Goal: Task Accomplishment & Management: Manage account settings

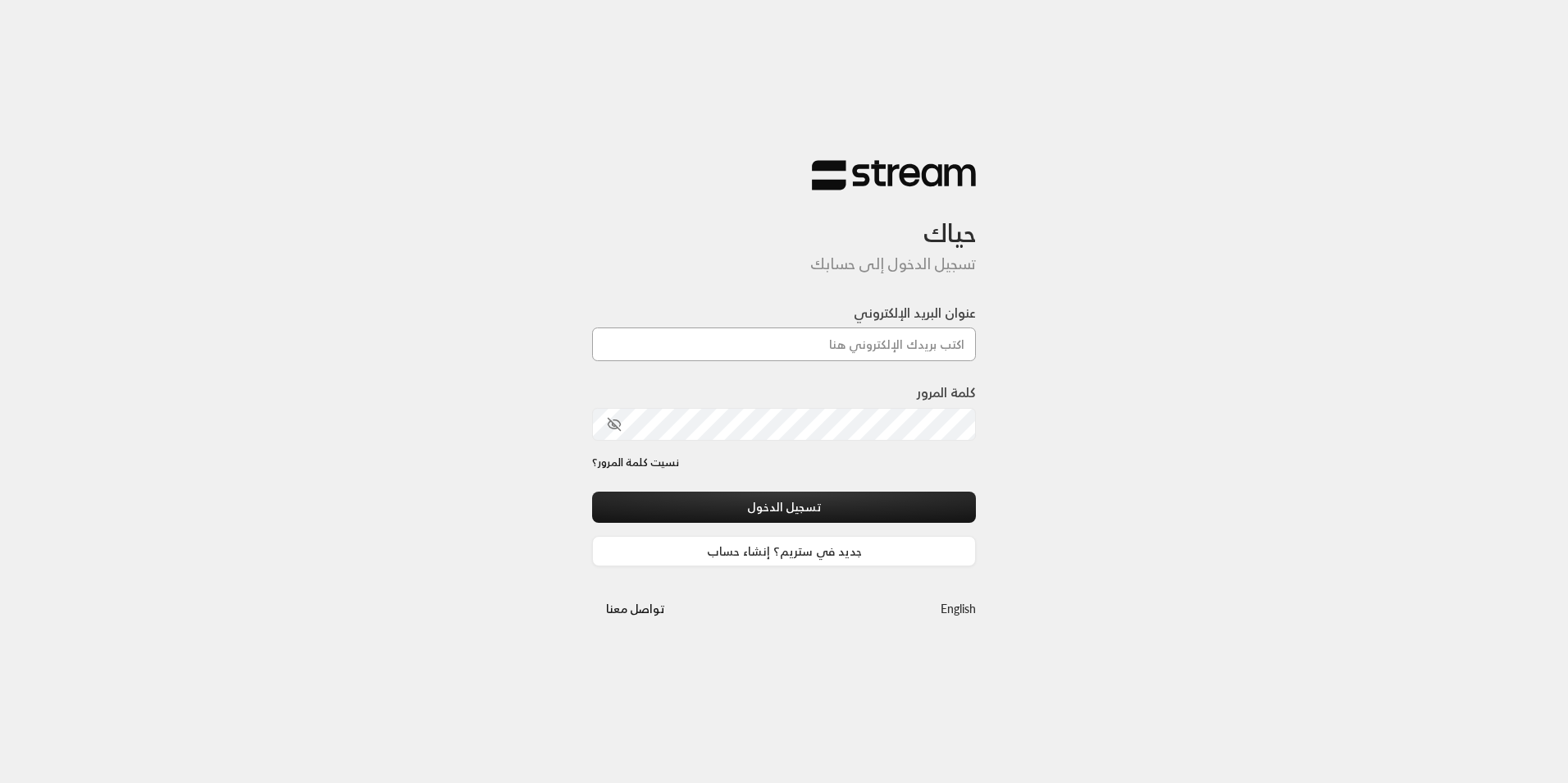
drag, startPoint x: 0, startPoint y: 0, endPoint x: 878, endPoint y: 334, distance: 939.4
click at [878, 334] on input "عنوان البريد الإلكتروني" at bounding box center [784, 345] width 384 height 34
click at [861, 340] on input "عنوان البريد الإلكتروني" at bounding box center [784, 345] width 384 height 34
type input "[EMAIL_ADDRESS][DOMAIN_NAME]"
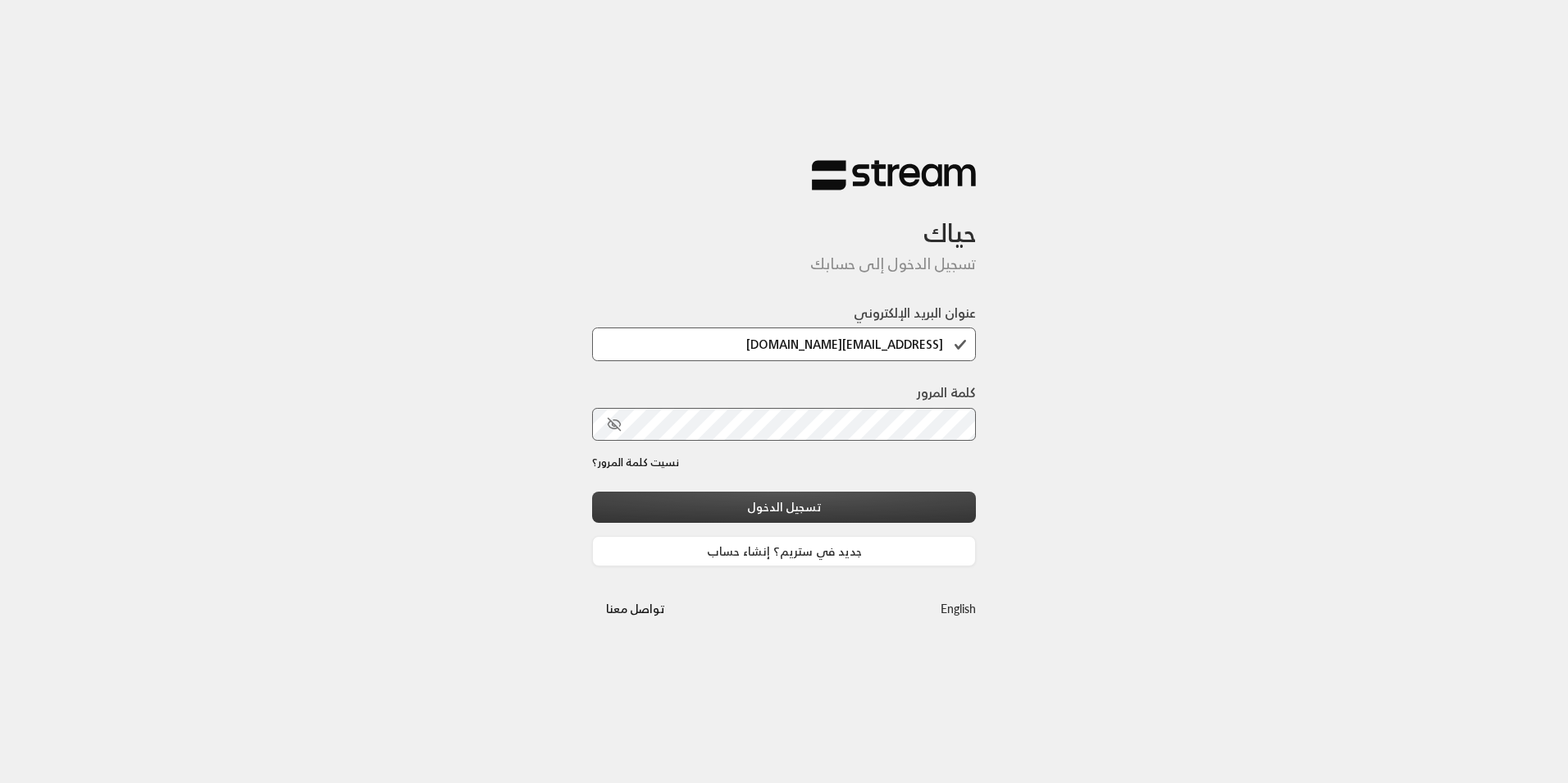
click at [836, 510] on button "تسجيل الدخول" at bounding box center [784, 506] width 384 height 30
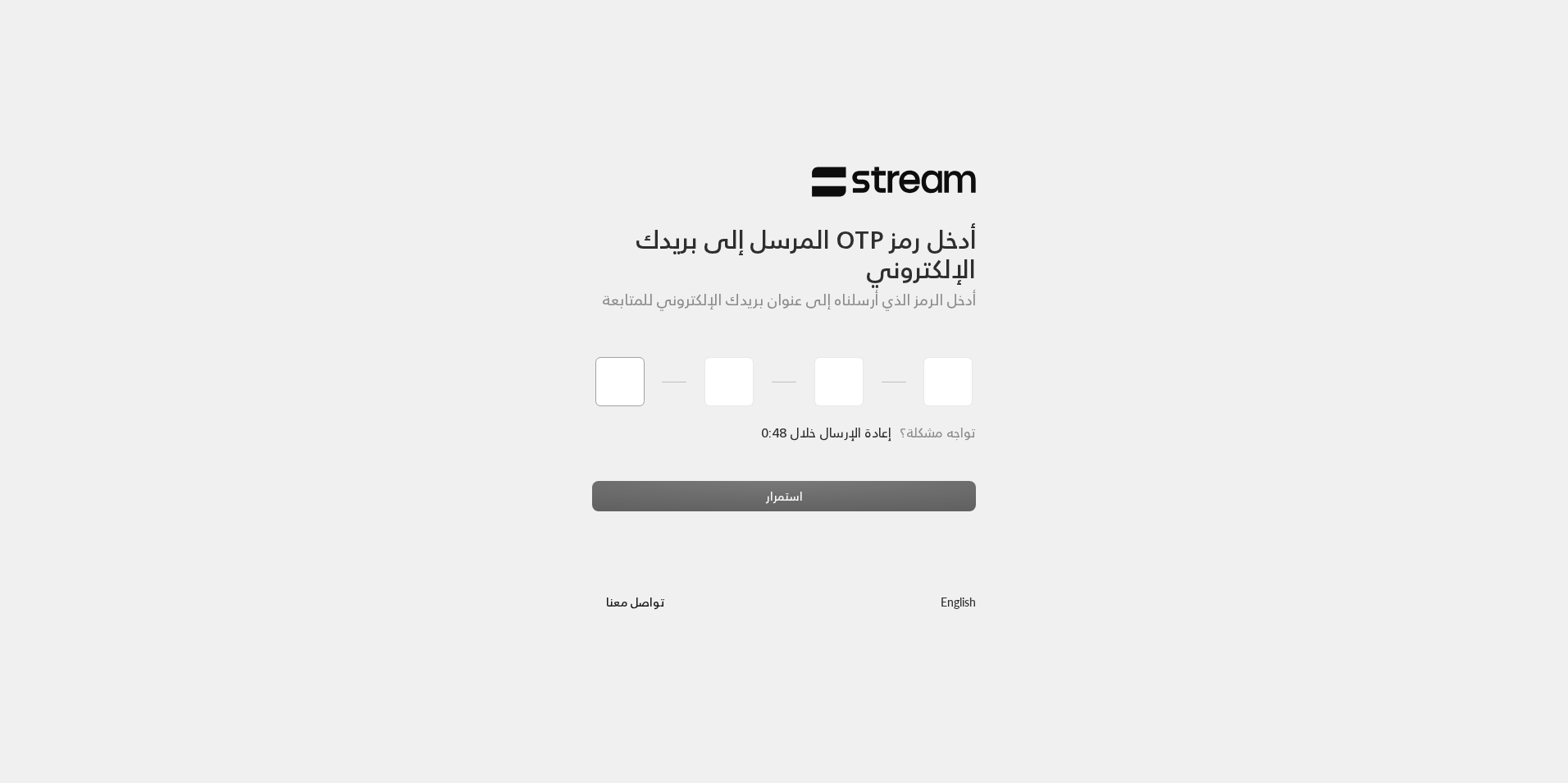
type input "4"
type input "8"
type input "4"
type input "1"
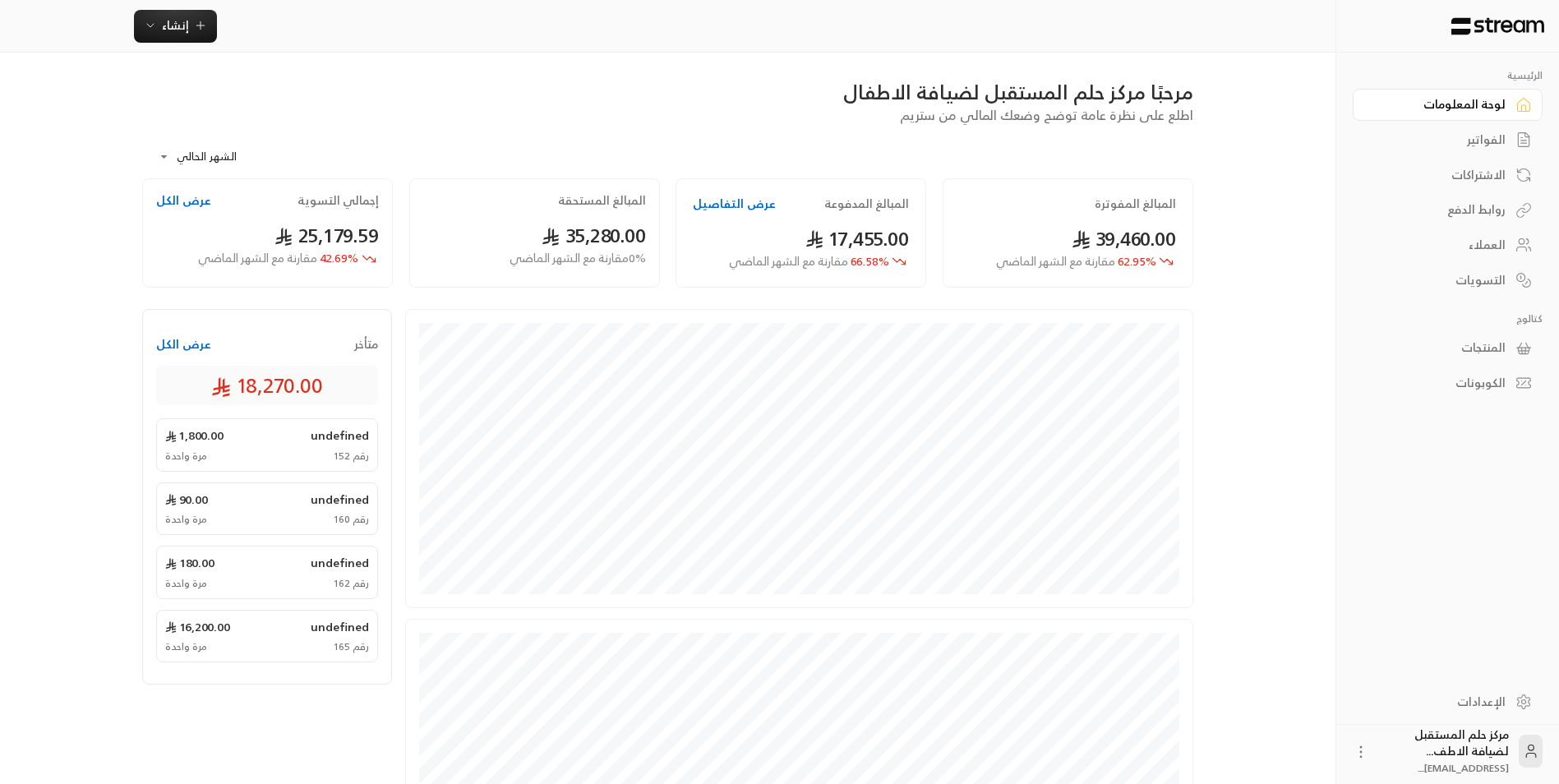
click at [1458, 285] on div "التسويات" at bounding box center [1439, 280] width 133 height 16
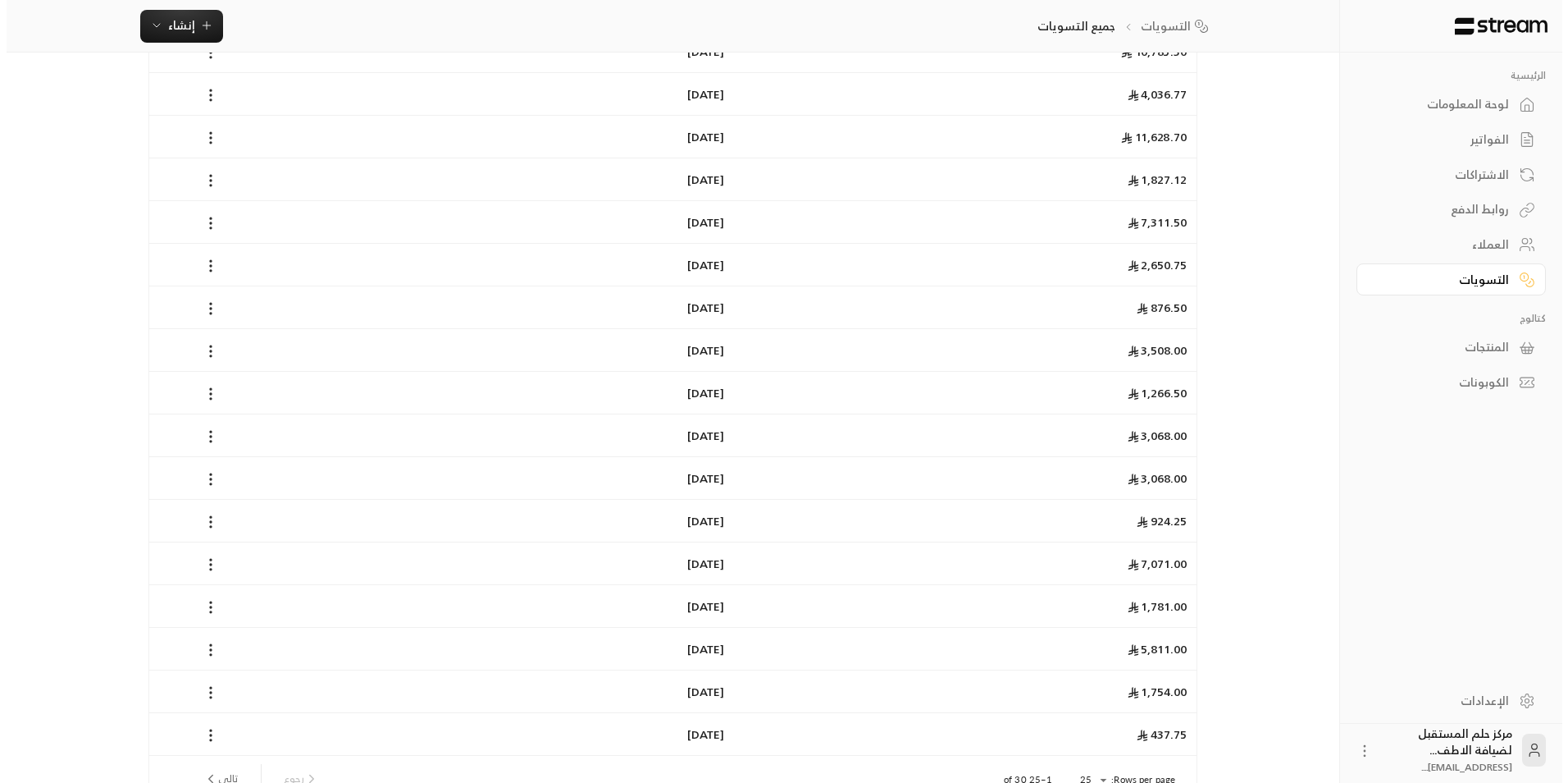
scroll to position [679, 0]
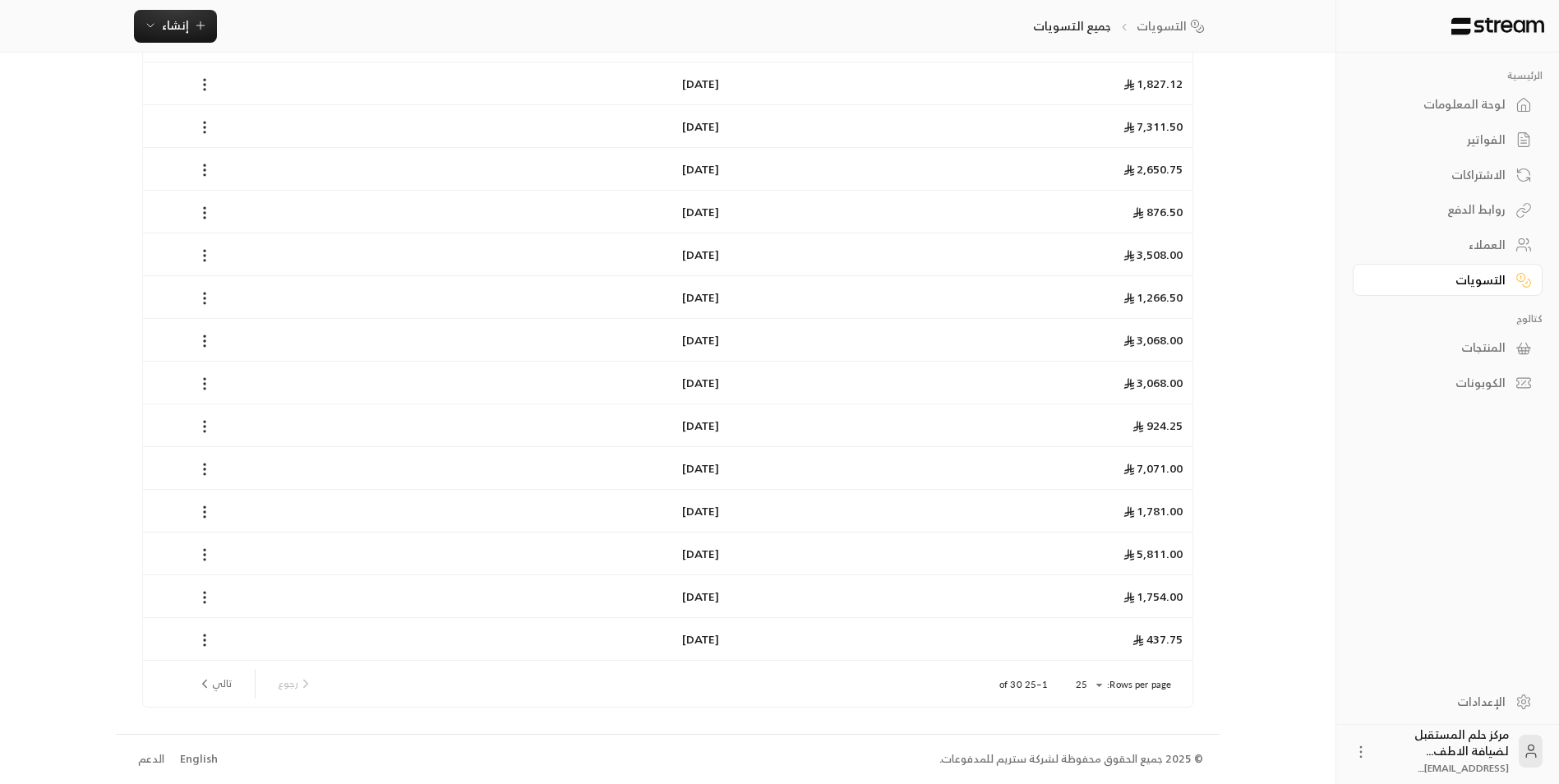
click at [1064, 674] on div "Rows per page: 25 ** 1–25 of 30 [PERSON_NAME]" at bounding box center [668, 683] width 1010 height 46
click at [1078, 760] on li "100" at bounding box center [1088, 751] width 46 height 26
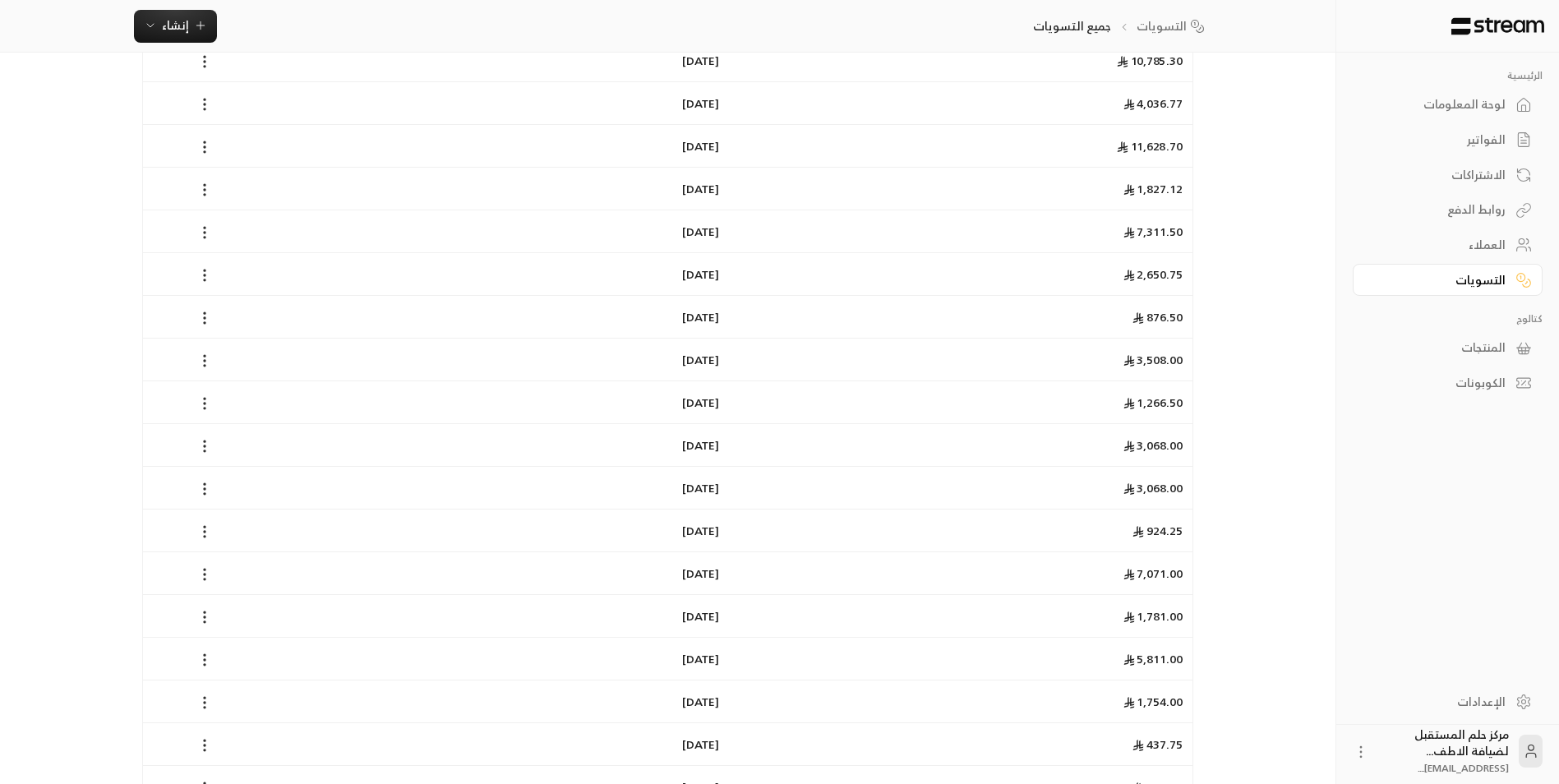
scroll to position [894, 0]
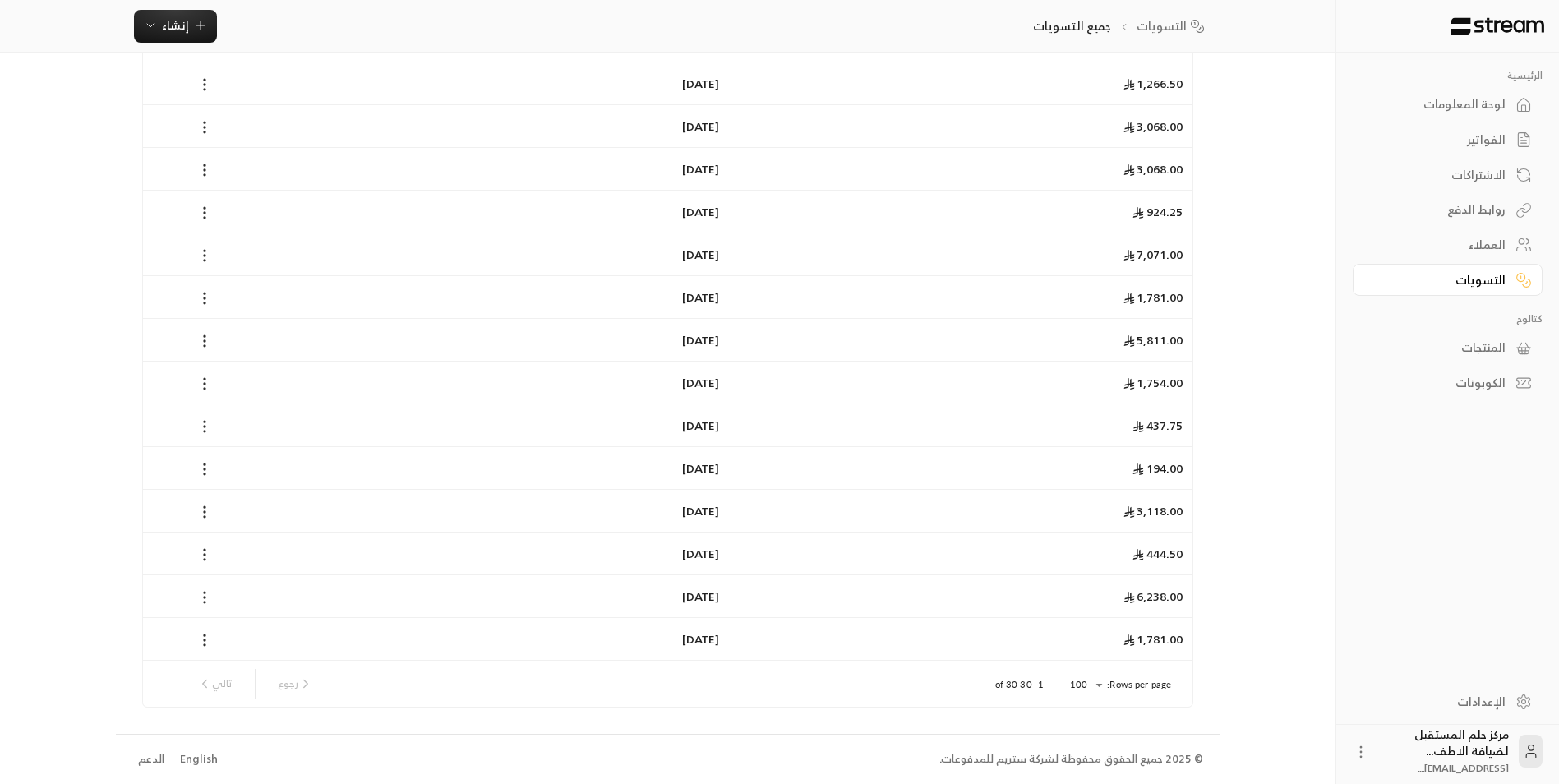
click at [211, 689] on div "رجوع تالي" at bounding box center [255, 683] width 129 height 30
click at [295, 686] on div "رجوع تالي" at bounding box center [255, 683] width 129 height 30
click at [209, 681] on div "رجوع تالي" at bounding box center [255, 683] width 129 height 30
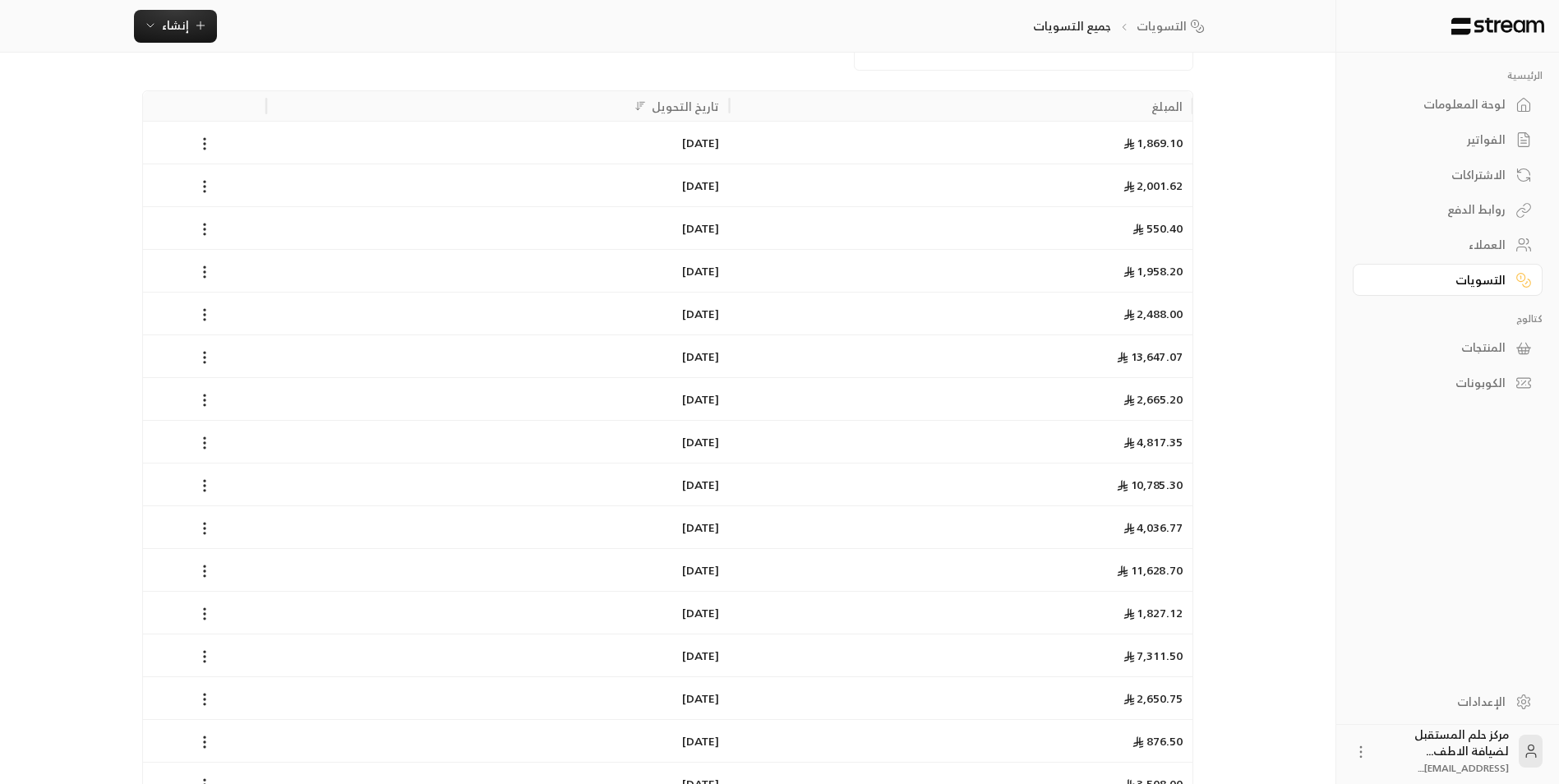
scroll to position [0, 0]
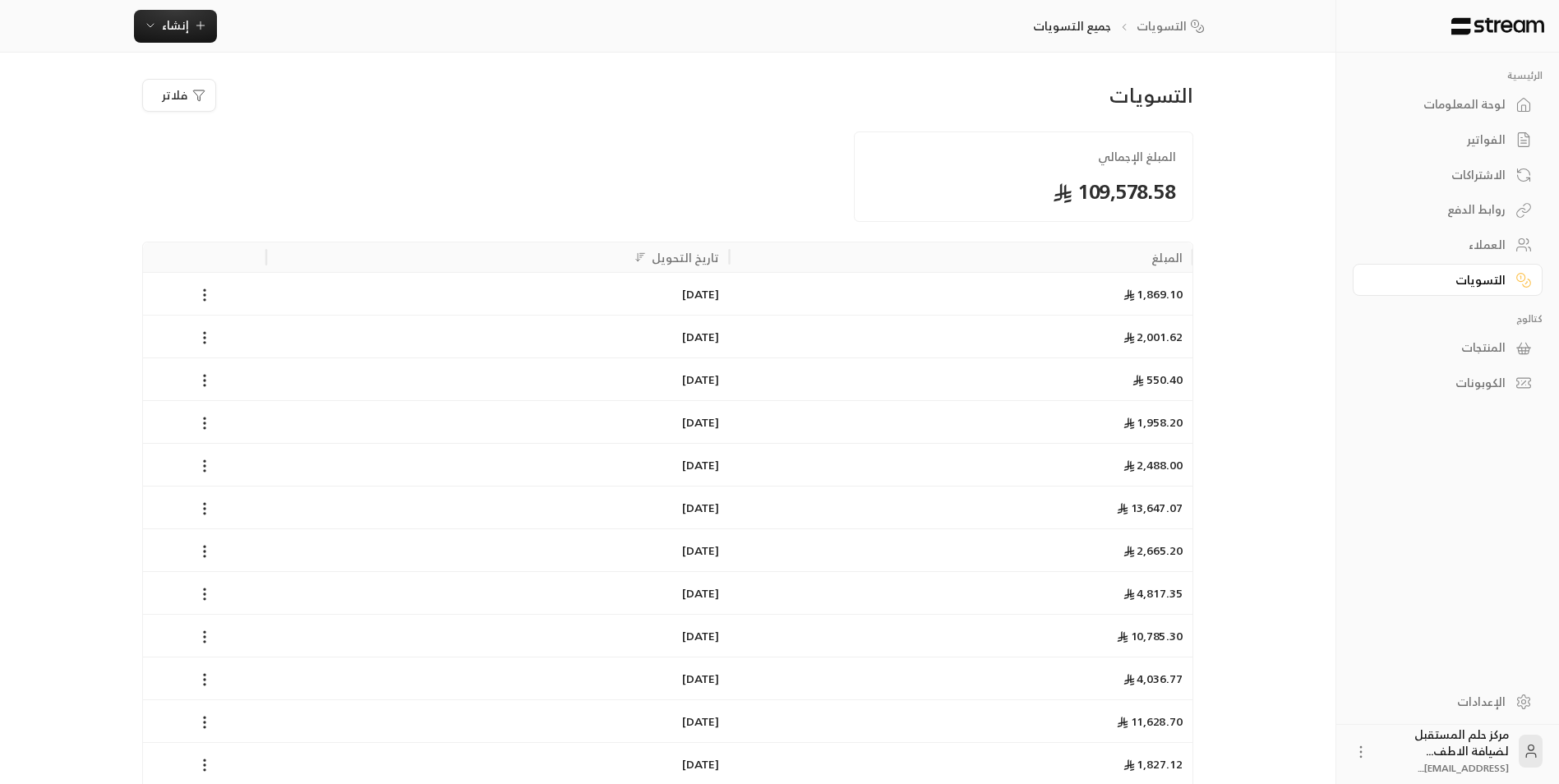
click at [1452, 150] on link "الفواتير" at bounding box center [1447, 140] width 190 height 32
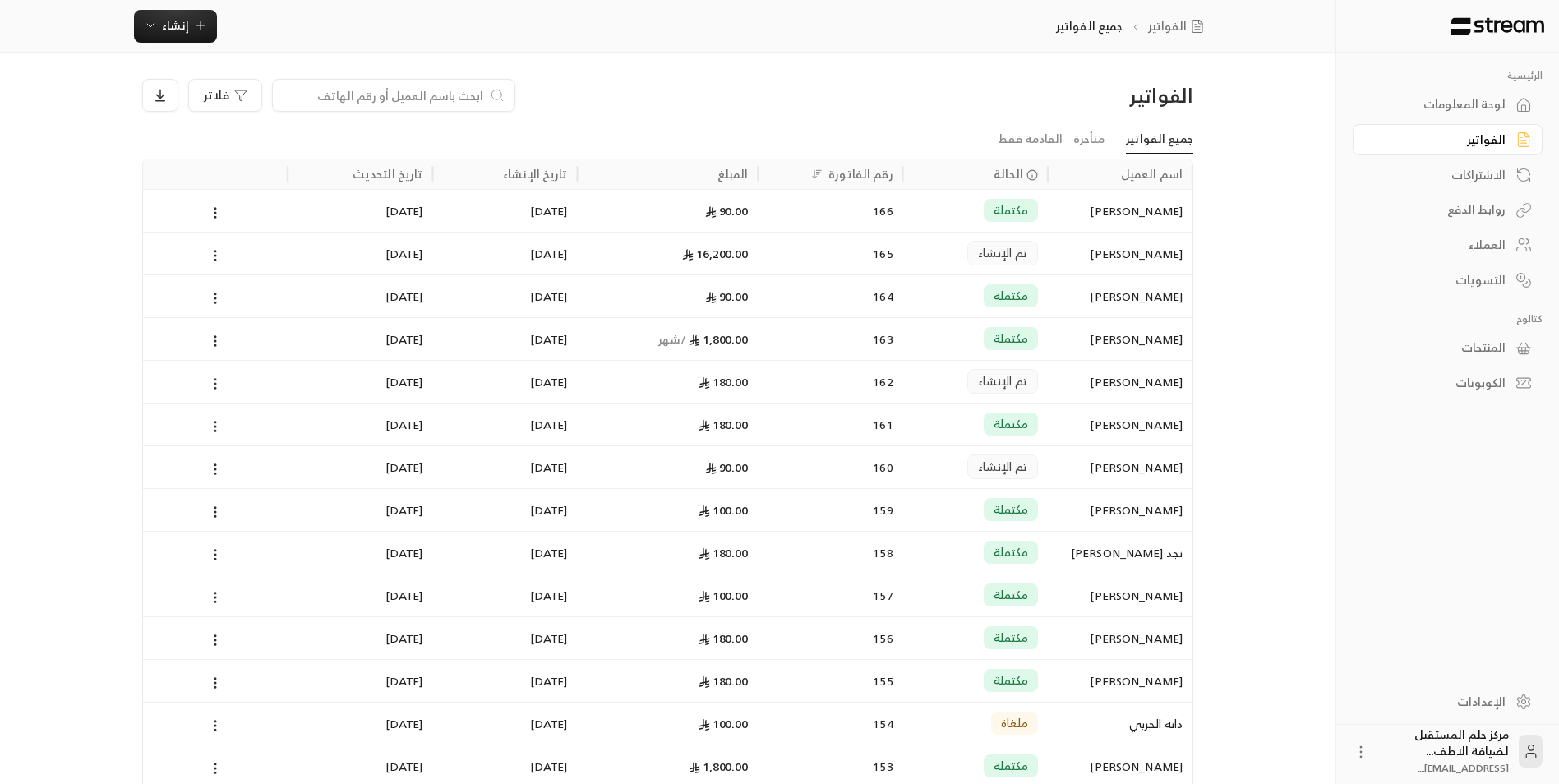
click at [216, 388] on circle at bounding box center [216, 388] width 2 height 2
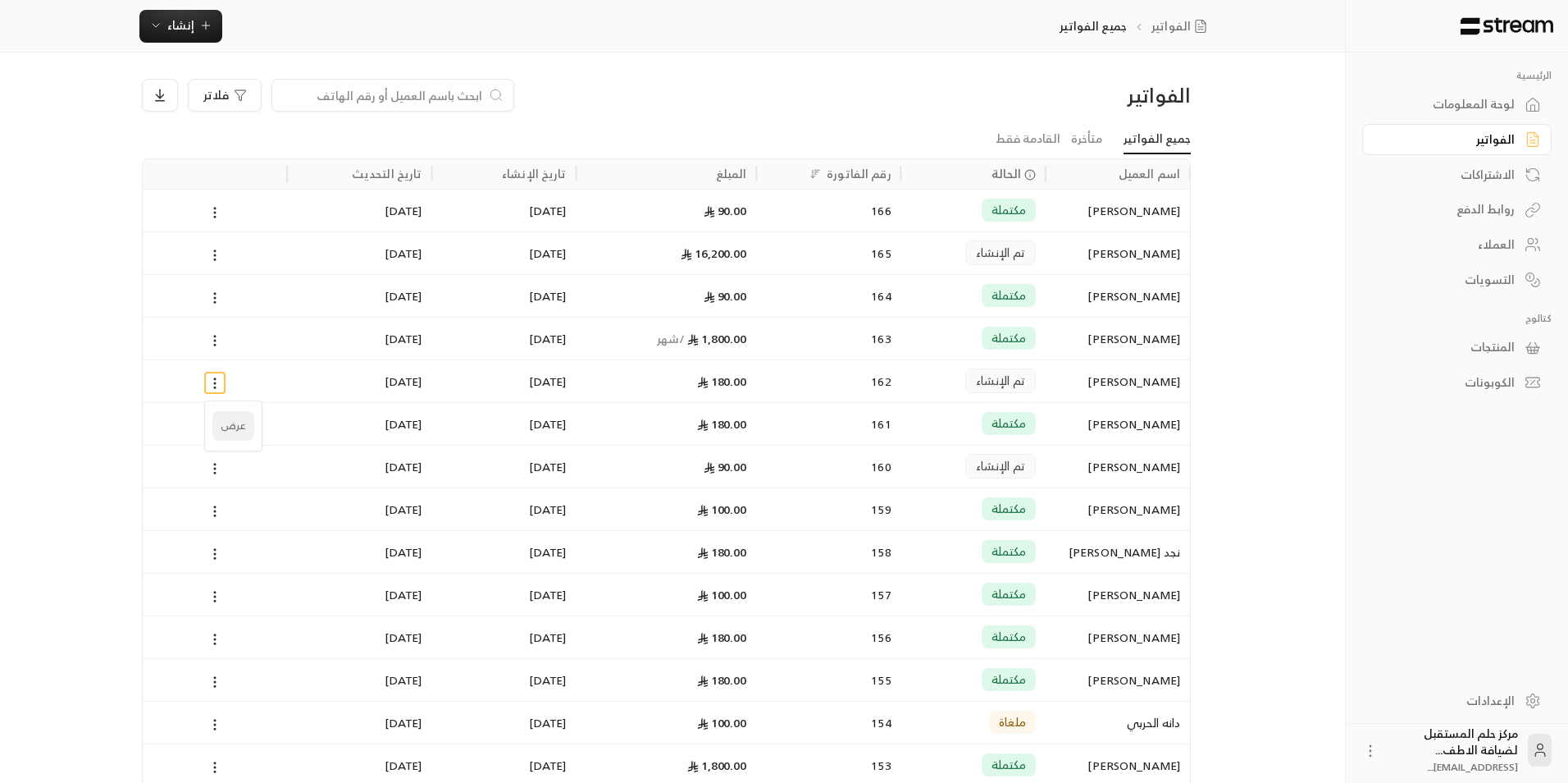
click at [235, 419] on li "عرض" at bounding box center [233, 426] width 42 height 30
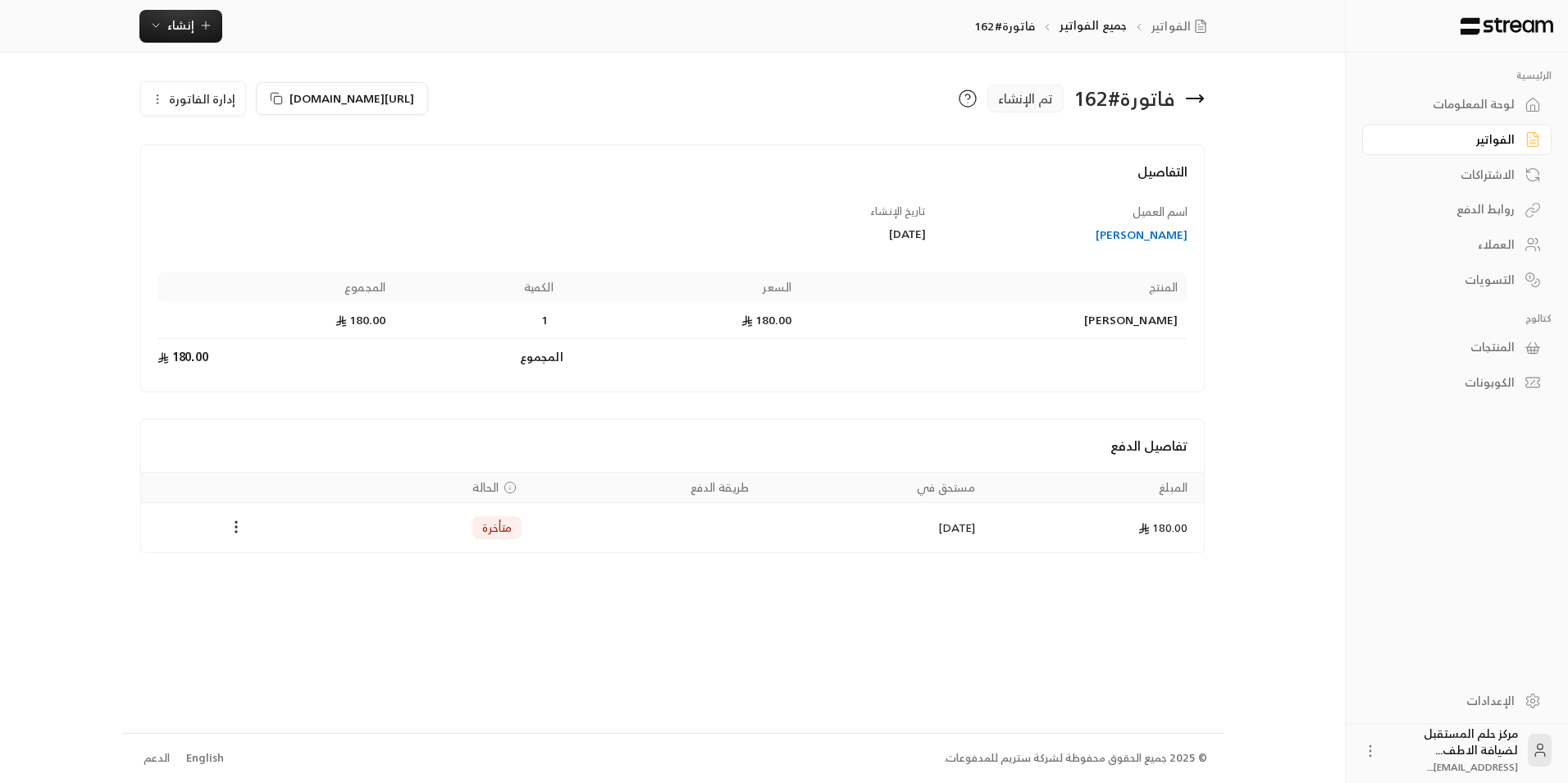
click at [180, 89] on span "إدارة الفاتورة" at bounding box center [202, 99] width 67 height 21
click at [216, 173] on link "إلغاء" at bounding box center [202, 176] width 102 height 30
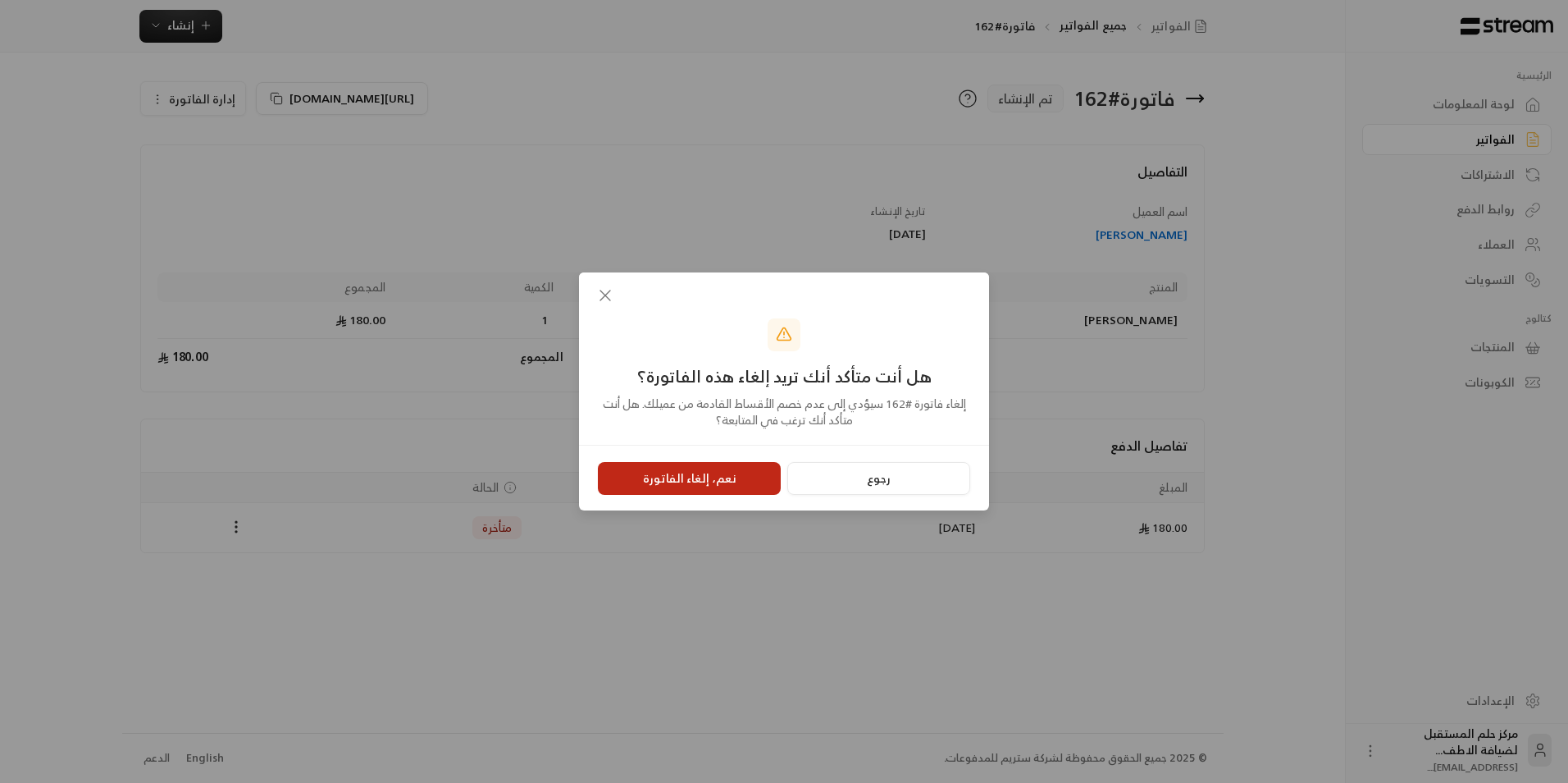
click at [655, 479] on button "نعم، إلغاء الفاتورة" at bounding box center [689, 478] width 183 height 33
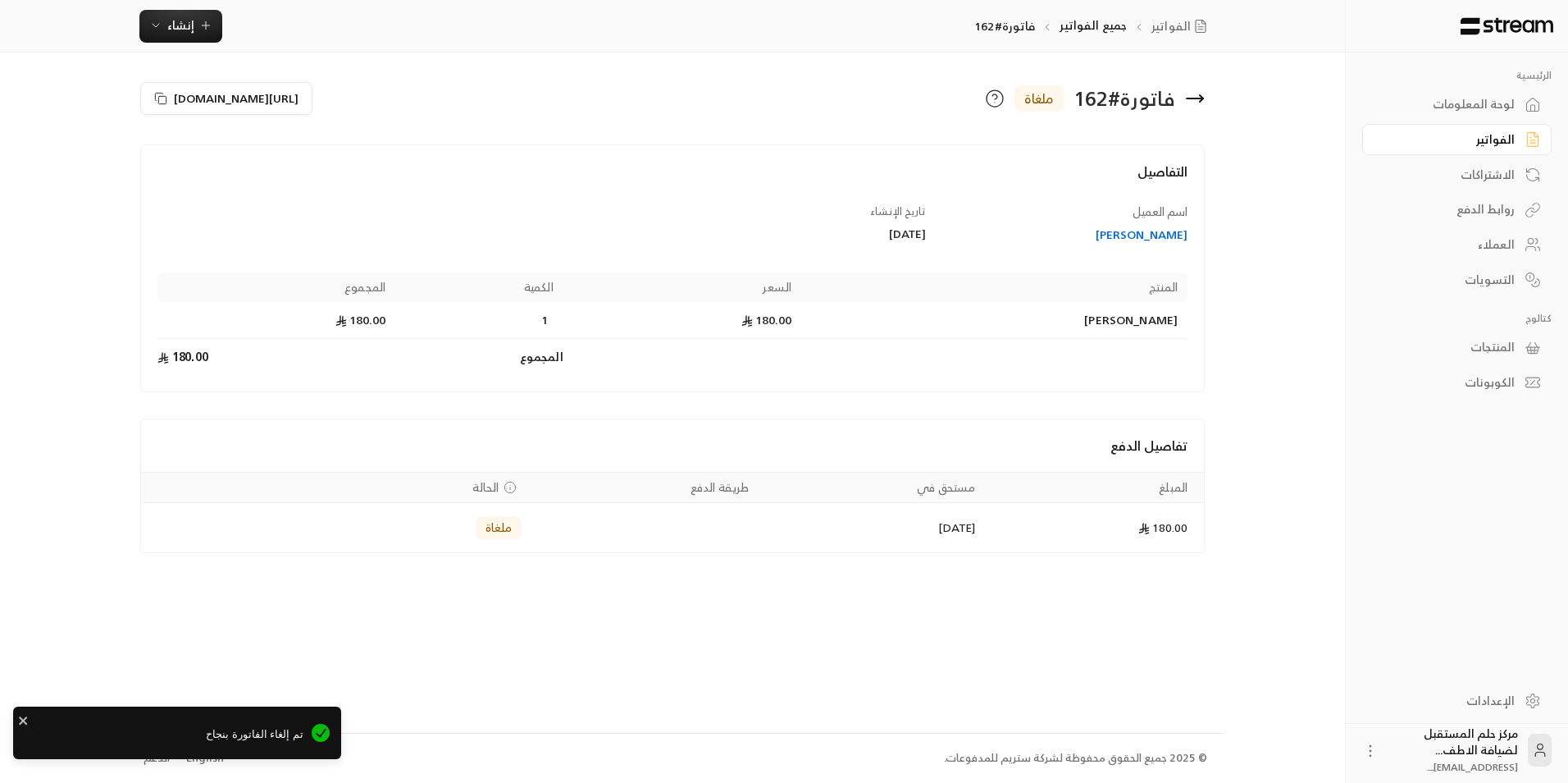
click at [1202, 93] on icon at bounding box center [1195, 99] width 20 height 20
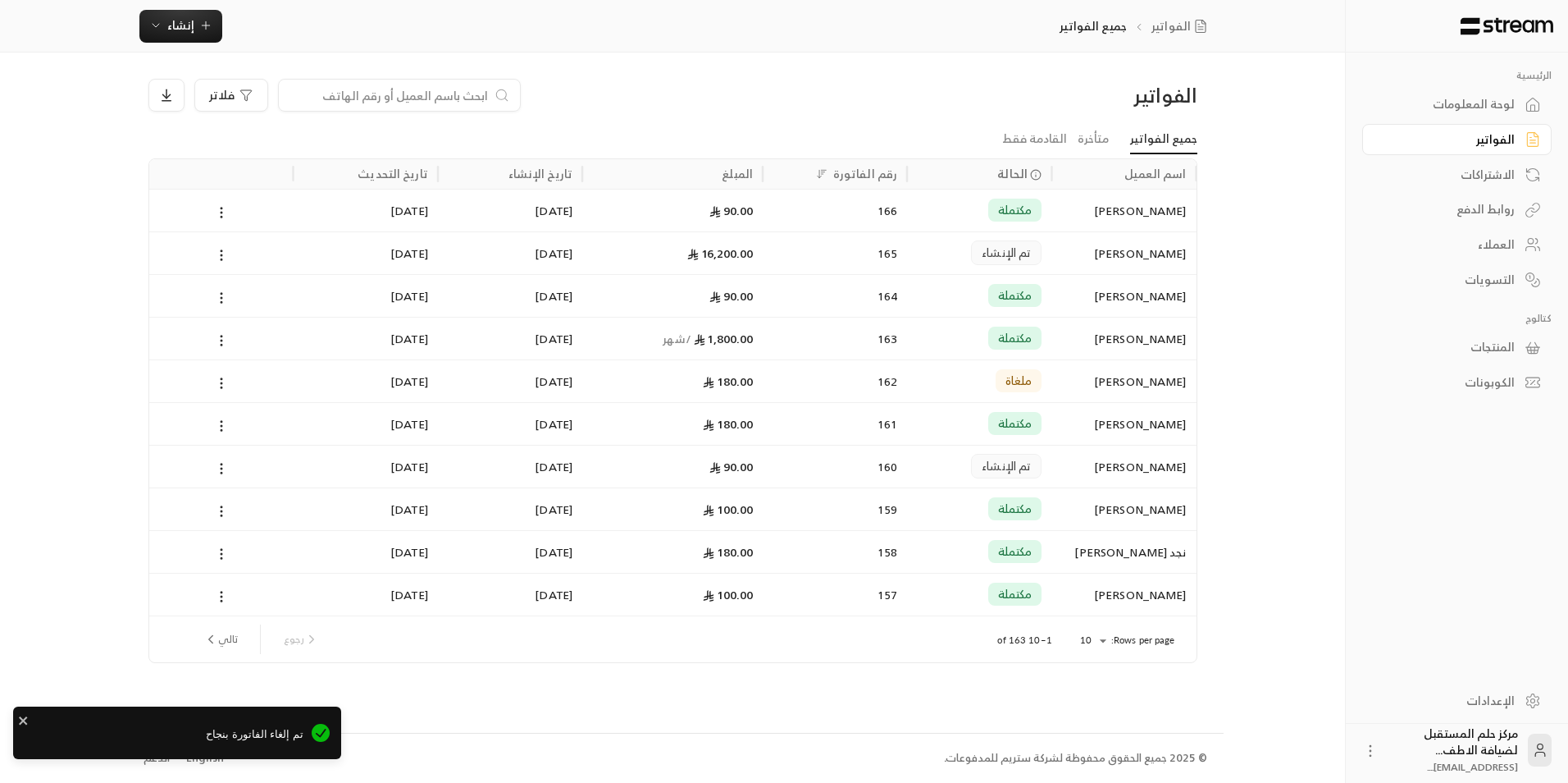
click at [465, 103] on input at bounding box center [389, 95] width 200 height 18
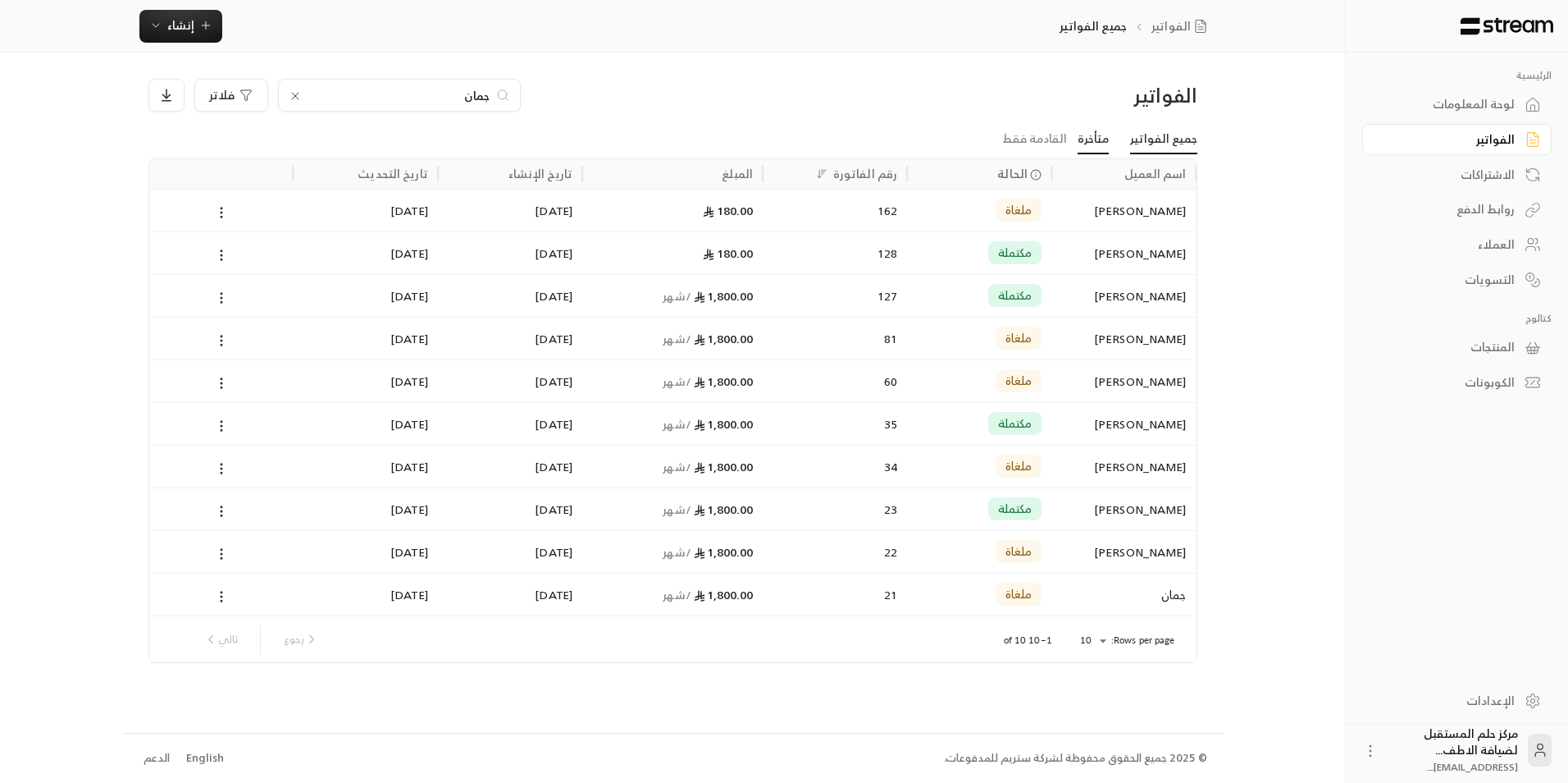
type input "جمان"
click at [1104, 127] on link "متأخرة" at bounding box center [1093, 139] width 31 height 30
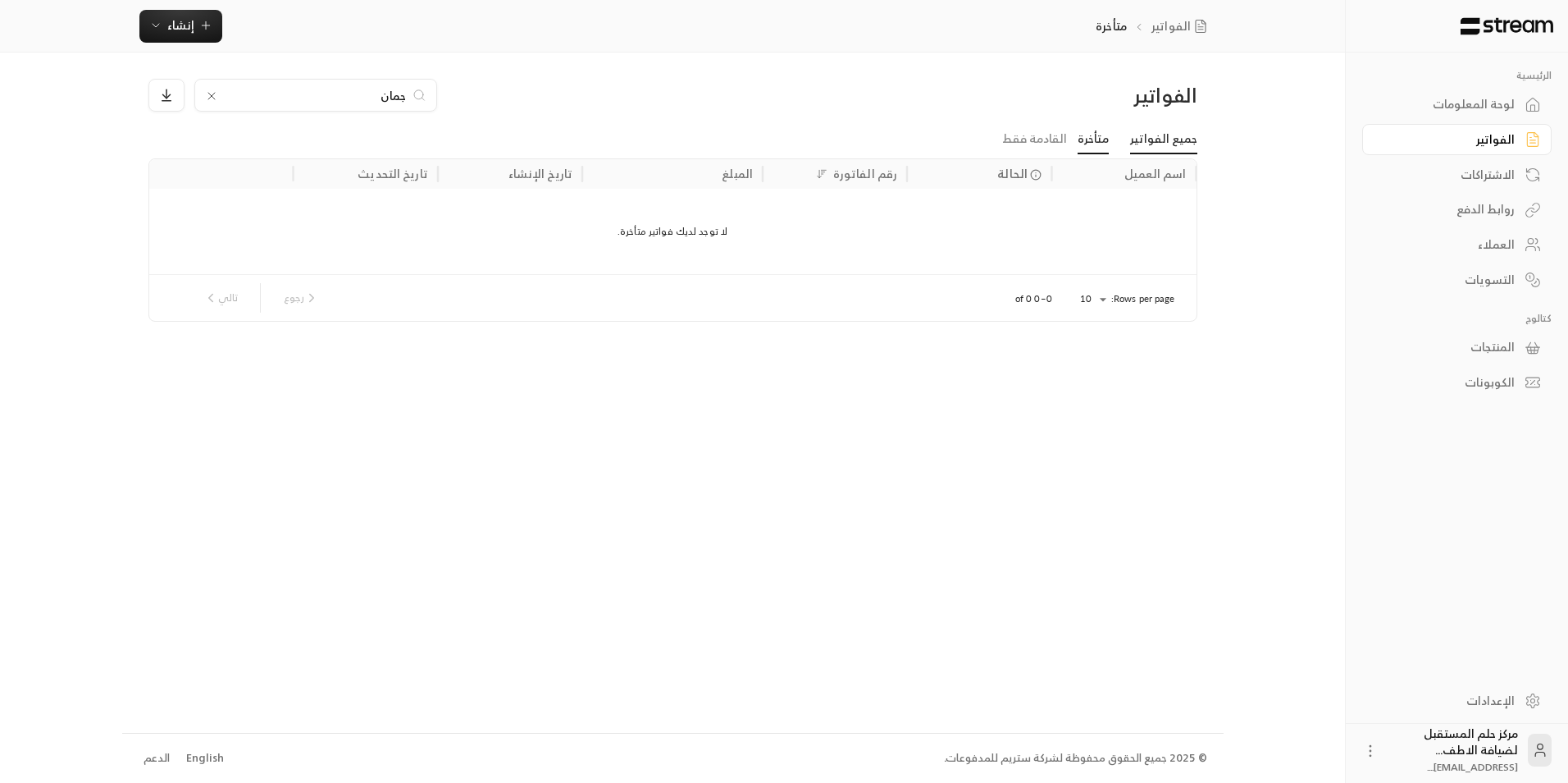
click at [1143, 144] on link "جميع الفواتير" at bounding box center [1165, 139] width 68 height 30
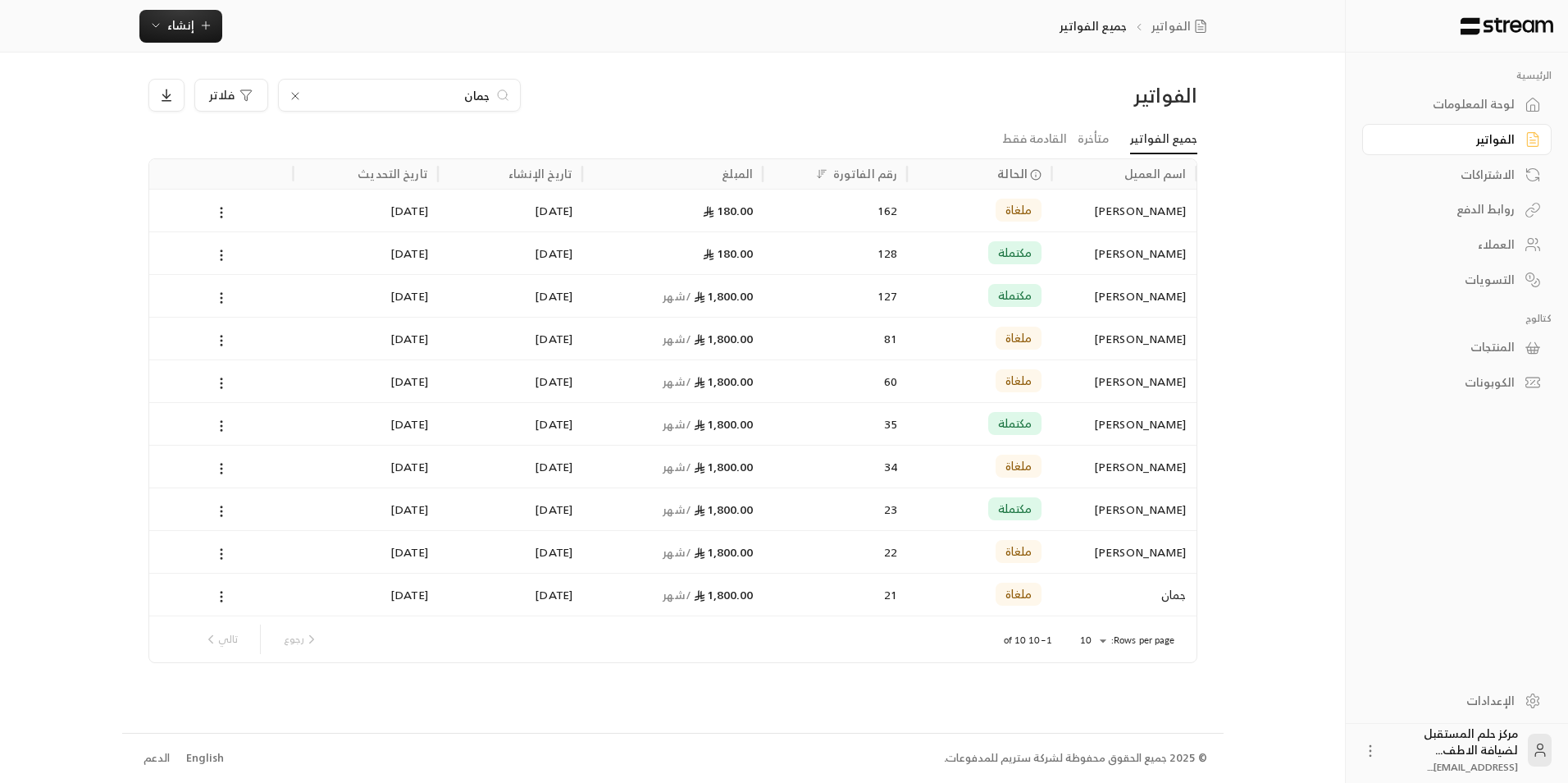
click at [292, 86] on div "جمان" at bounding box center [399, 95] width 243 height 33
click at [295, 102] on icon at bounding box center [295, 96] width 13 height 13
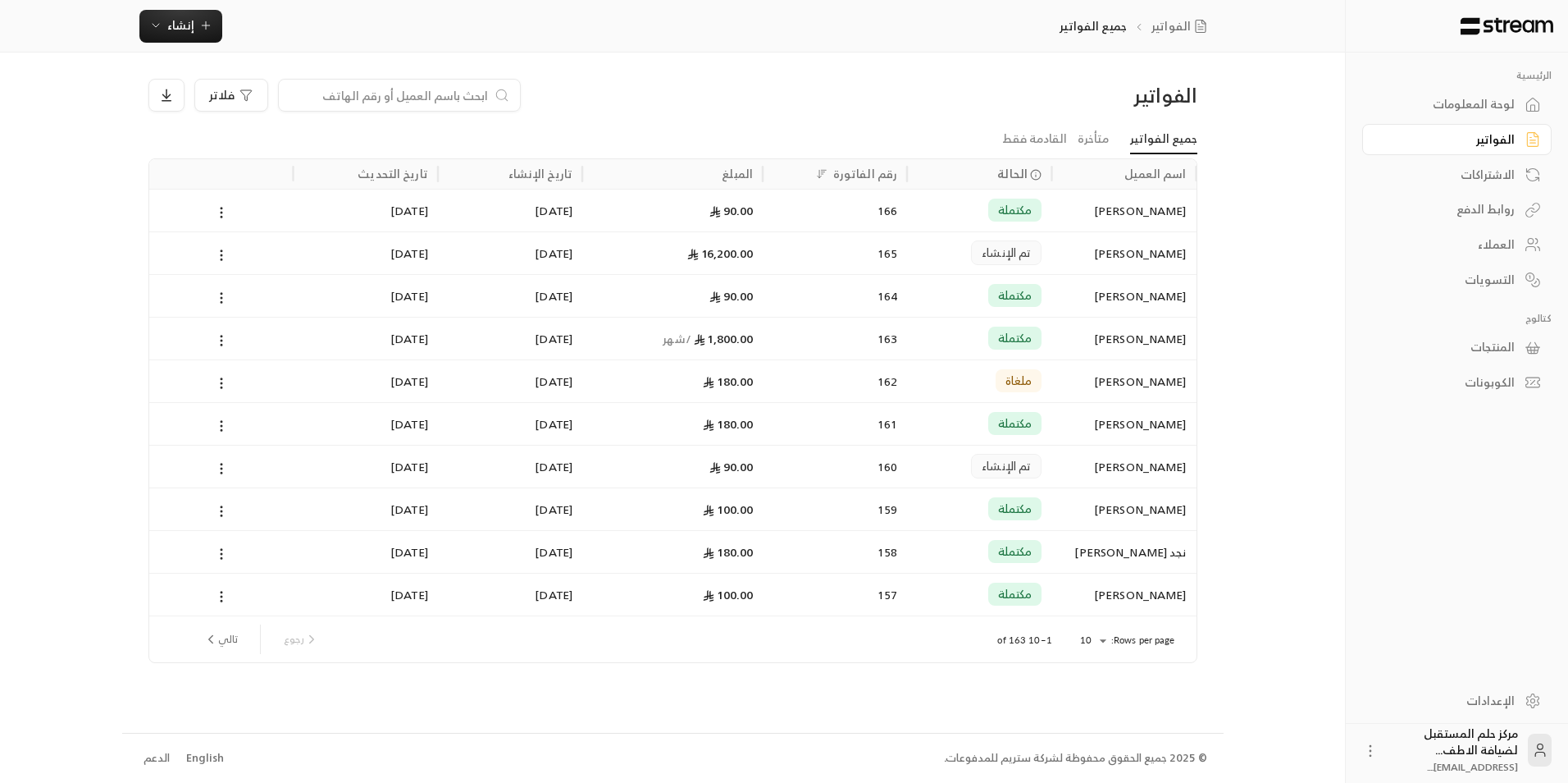
click at [1080, 133] on li "متأخرة" at bounding box center [1093, 139] width 53 height 30
click at [1097, 133] on link "متأخرة" at bounding box center [1093, 139] width 31 height 30
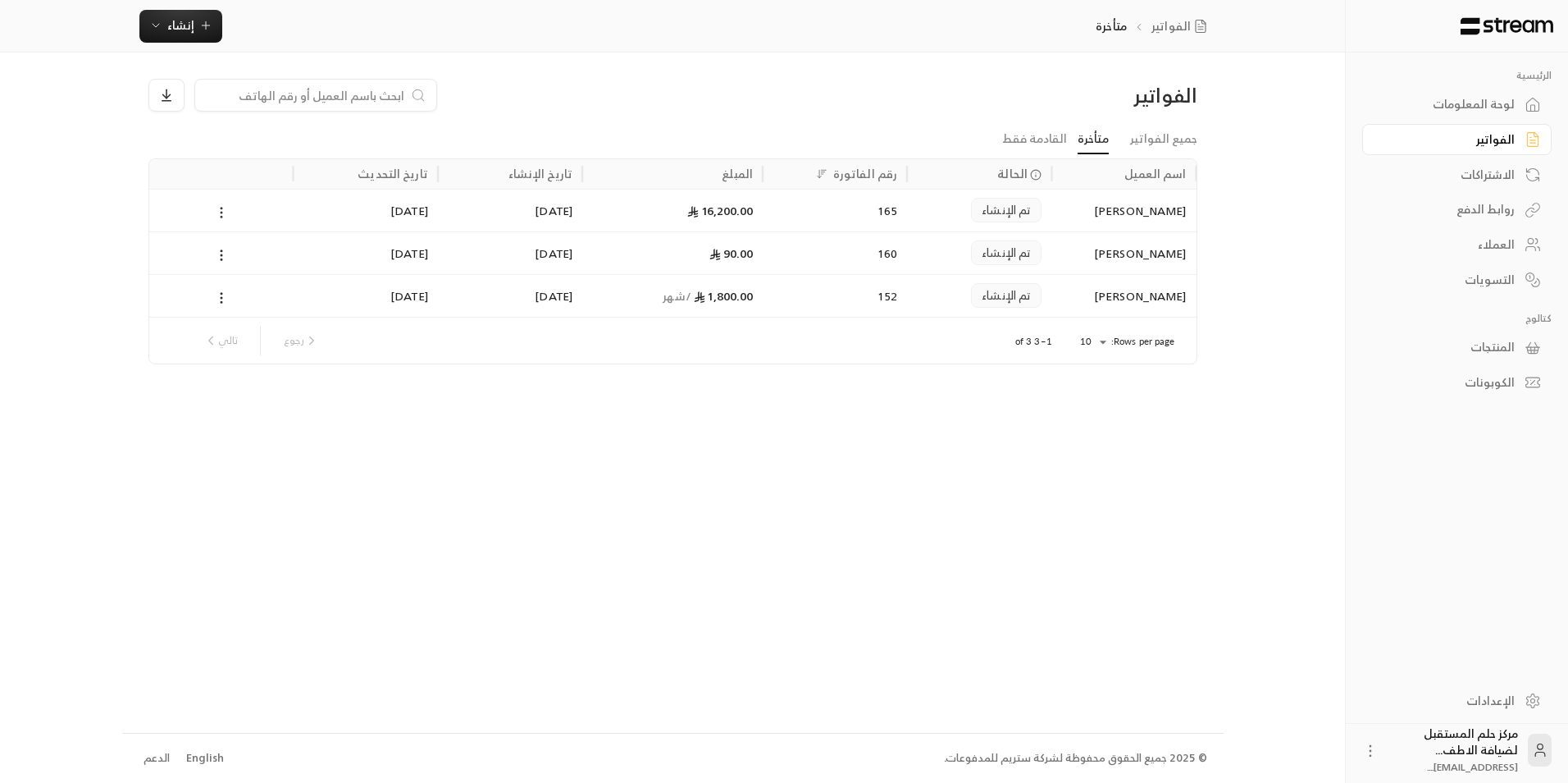
click at [224, 207] on icon at bounding box center [221, 212] width 15 height 15
click at [254, 267] on li "عرض" at bounding box center [240, 255] width 42 height 30
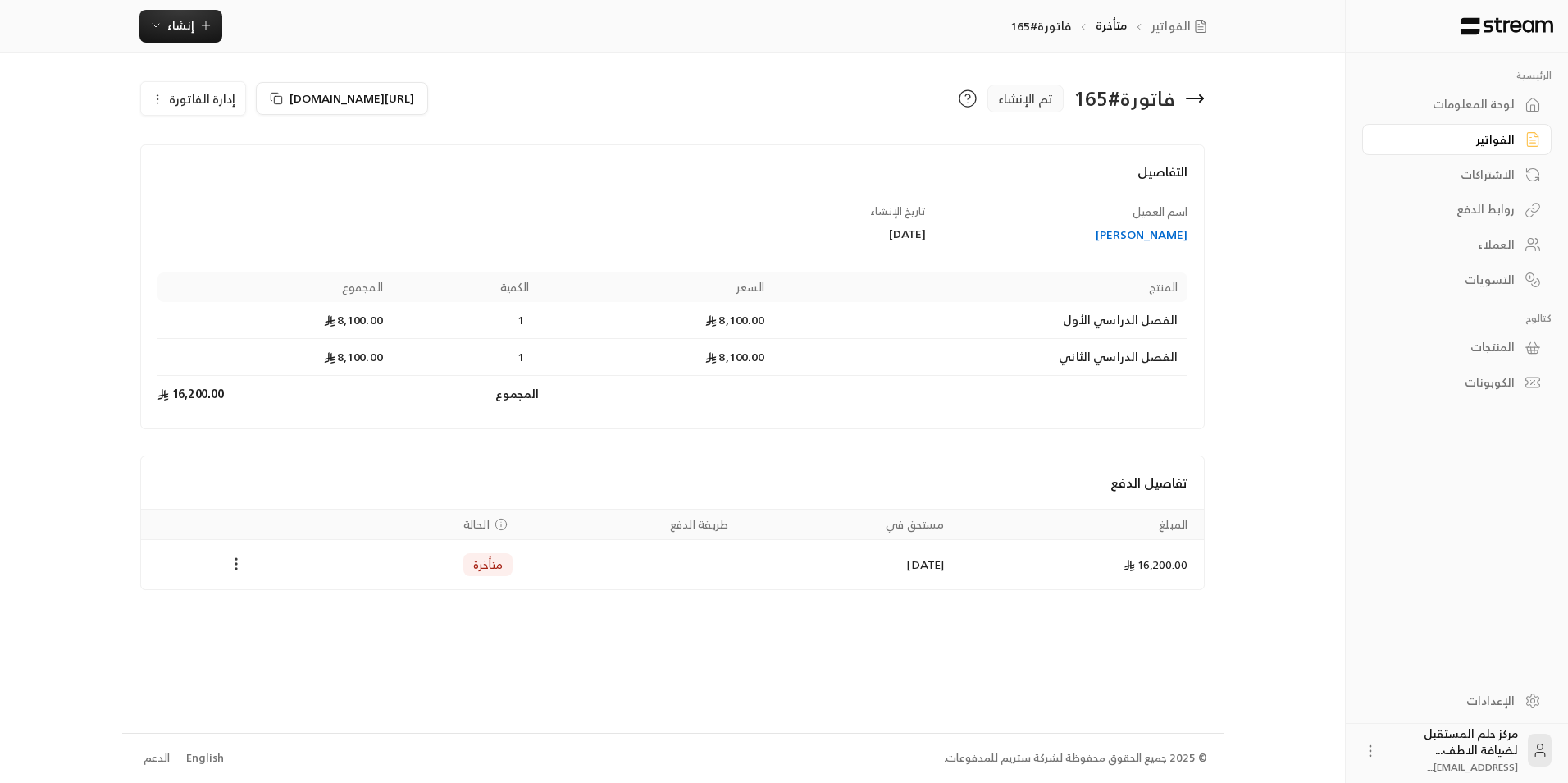
click at [235, 565] on icon "Payments" at bounding box center [236, 563] width 16 height 16
click at [268, 602] on li "تغيير الحالة الى مدفوعة" at bounding box center [298, 607] width 127 height 30
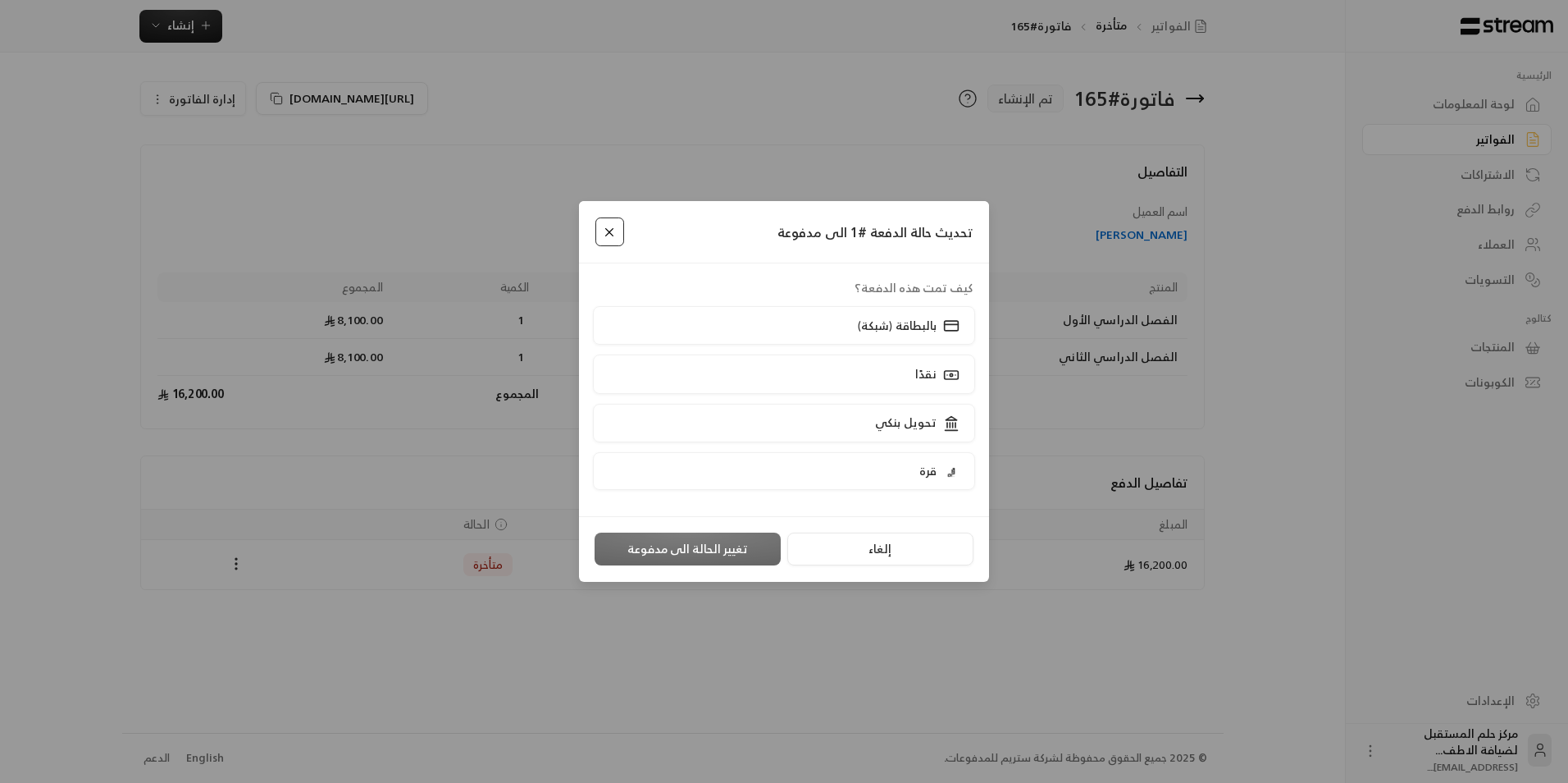
click at [616, 240] on button "Close" at bounding box center [610, 231] width 29 height 29
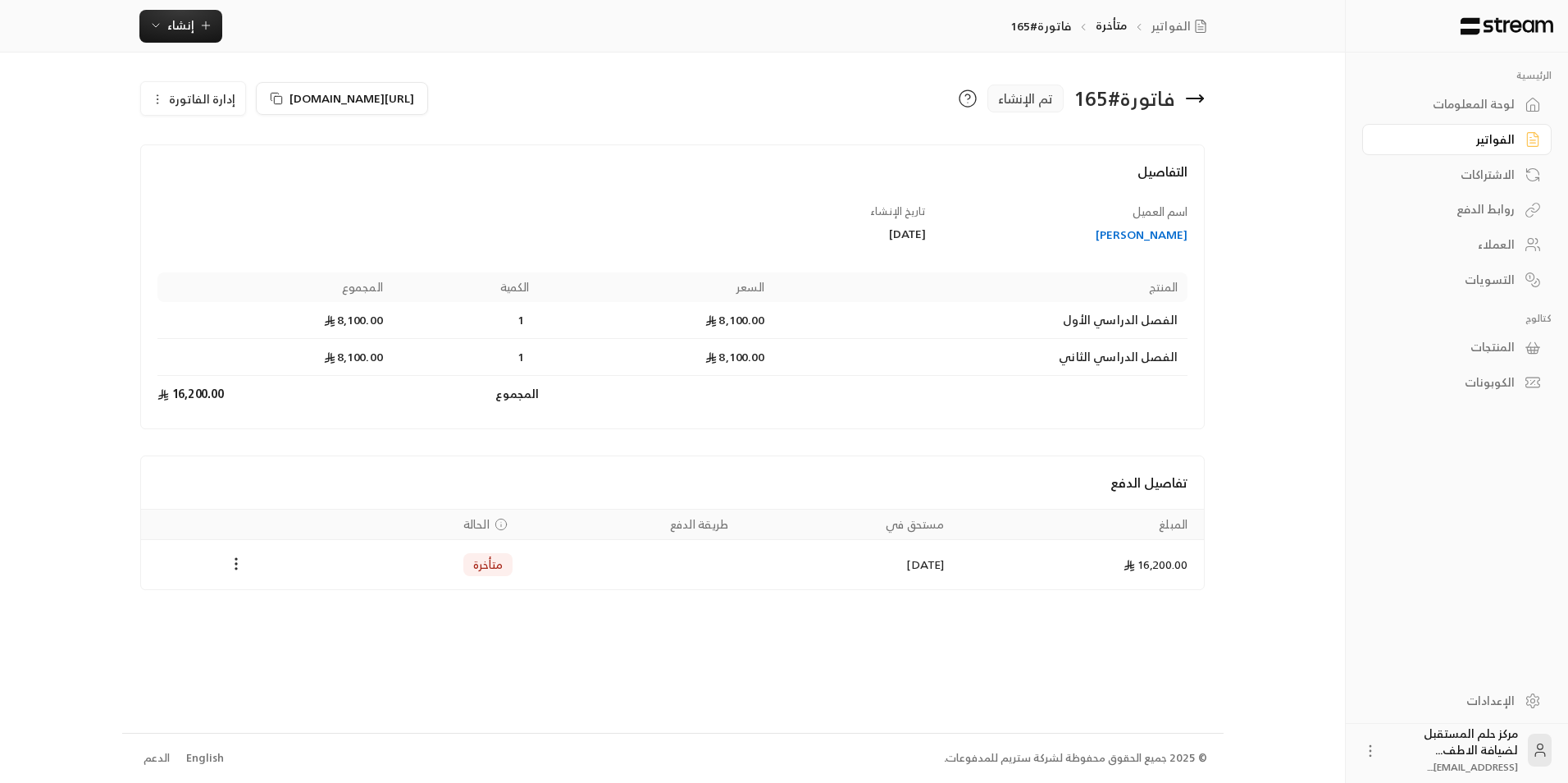
click at [160, 90] on button "إدارة الفاتورة" at bounding box center [193, 98] width 105 height 33
click at [221, 181] on link "إلغاء" at bounding box center [202, 176] width 102 height 30
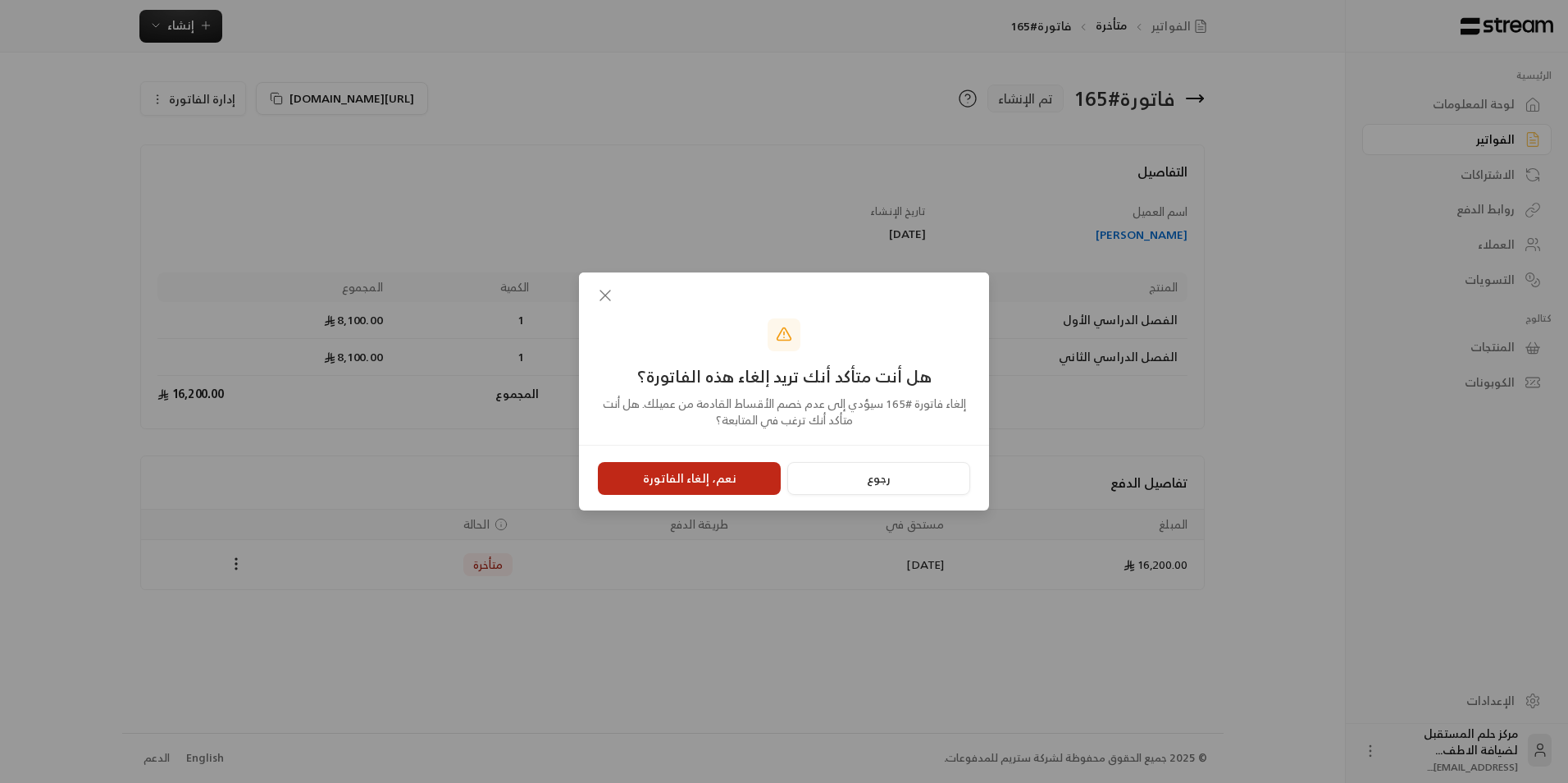
click at [733, 470] on button "نعم، إلغاء الفاتورة" at bounding box center [689, 478] width 183 height 33
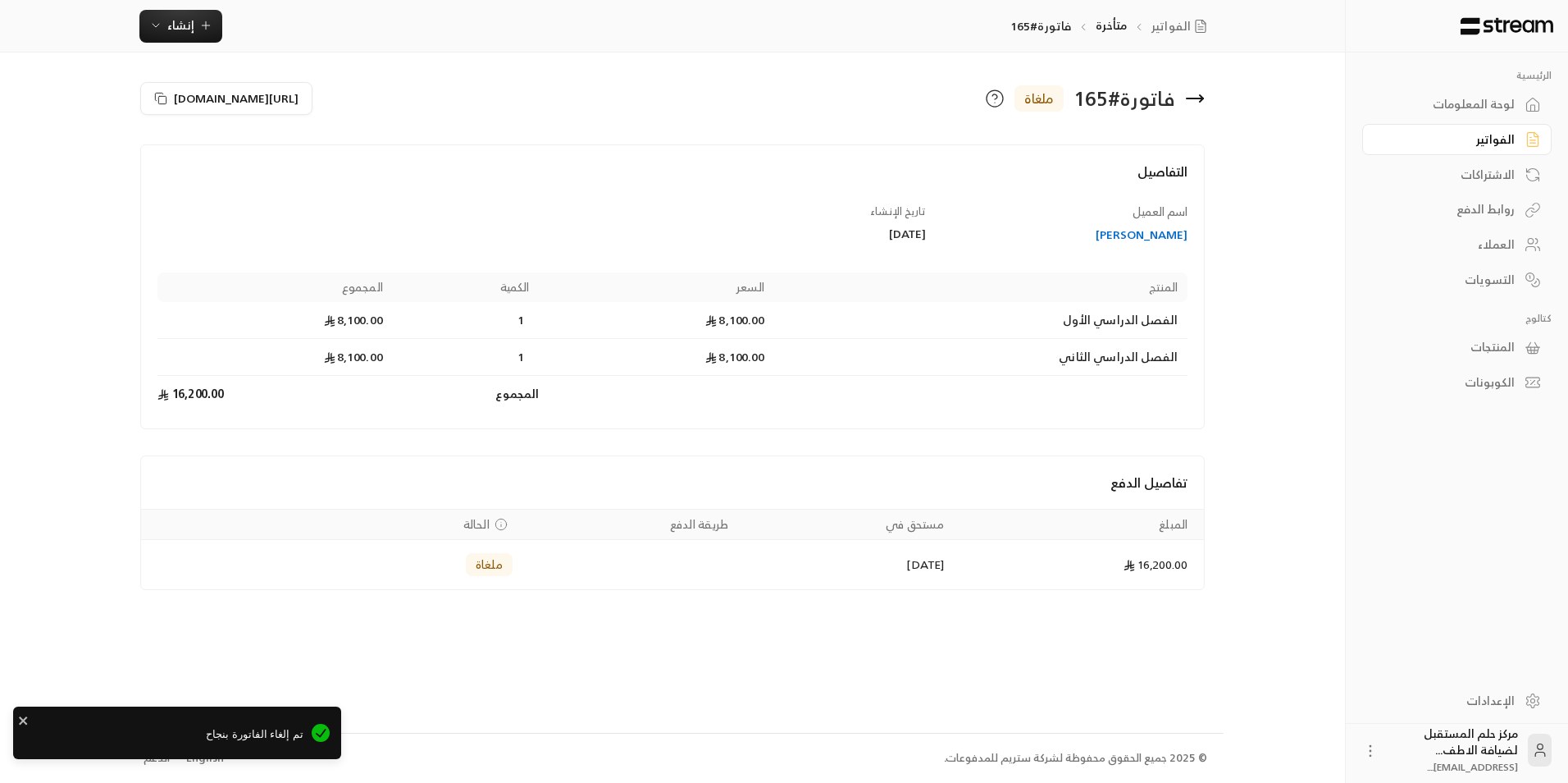
click at [1195, 104] on icon at bounding box center [1195, 99] width 20 height 20
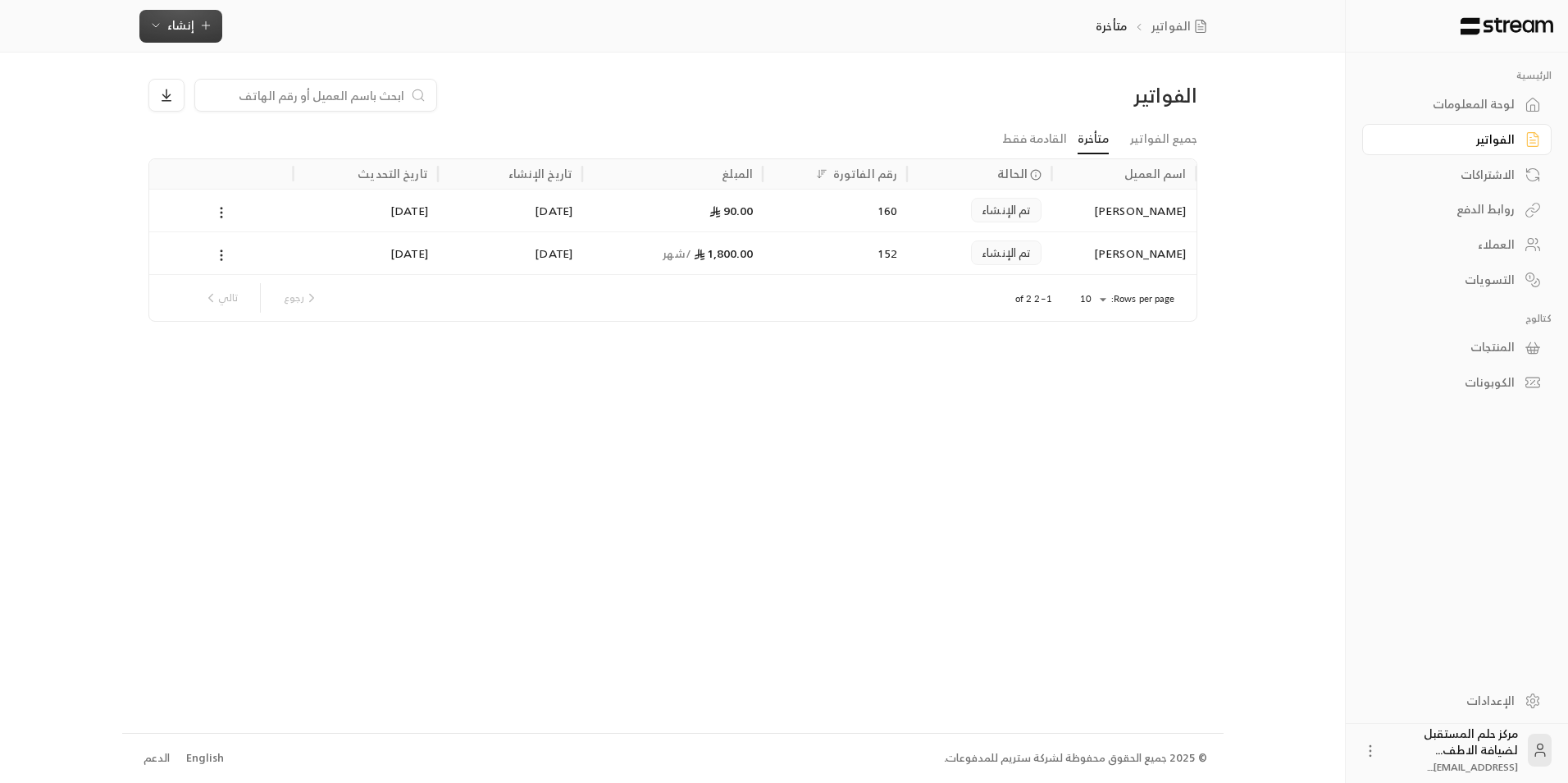
click at [217, 31] on button "إنشاء" at bounding box center [180, 26] width 83 height 33
click at [244, 80] on div "فوري" at bounding box center [262, 77] width 207 height 20
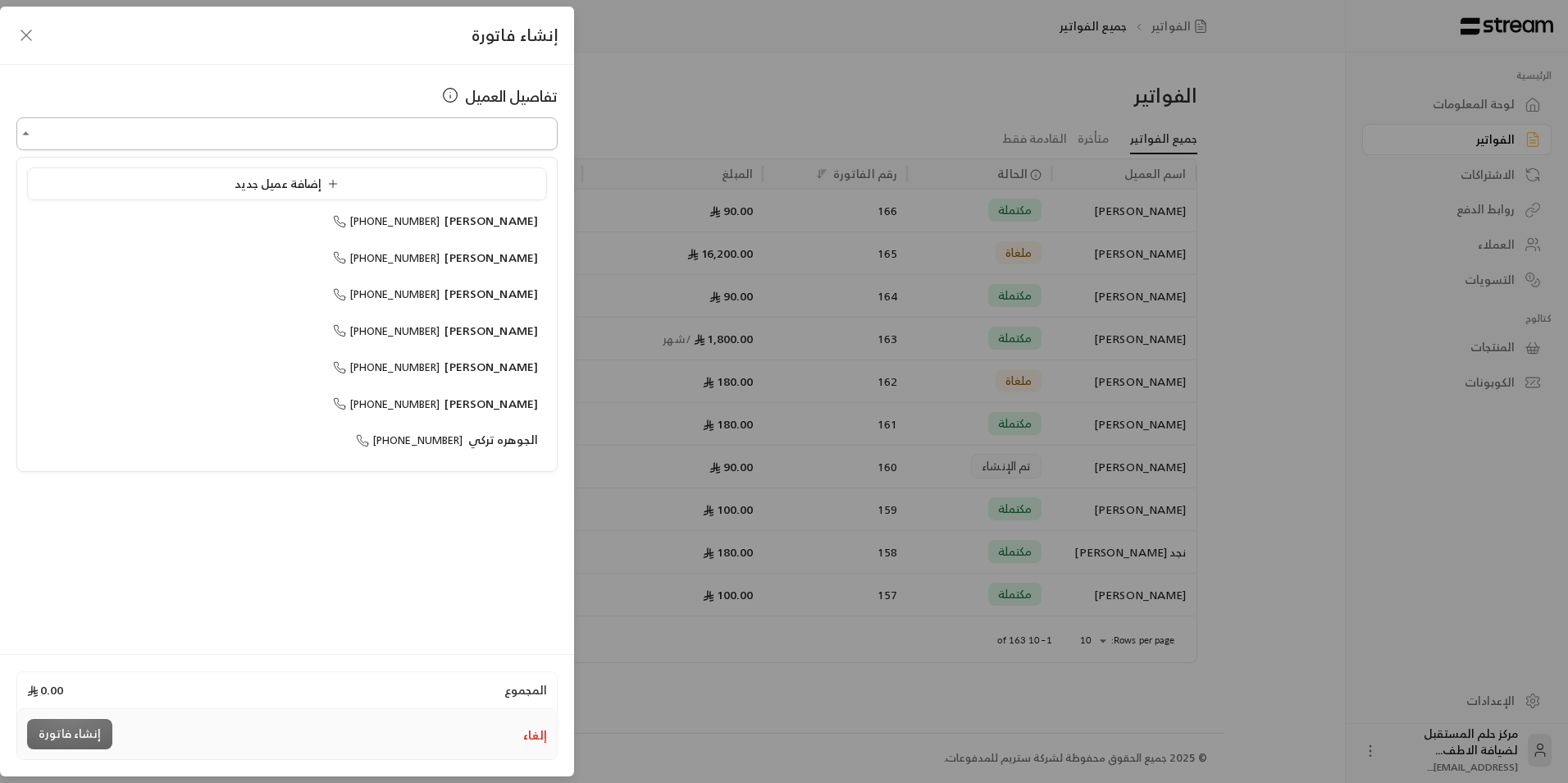
click at [480, 125] on input "اختر العميل" at bounding box center [286, 133] width 541 height 29
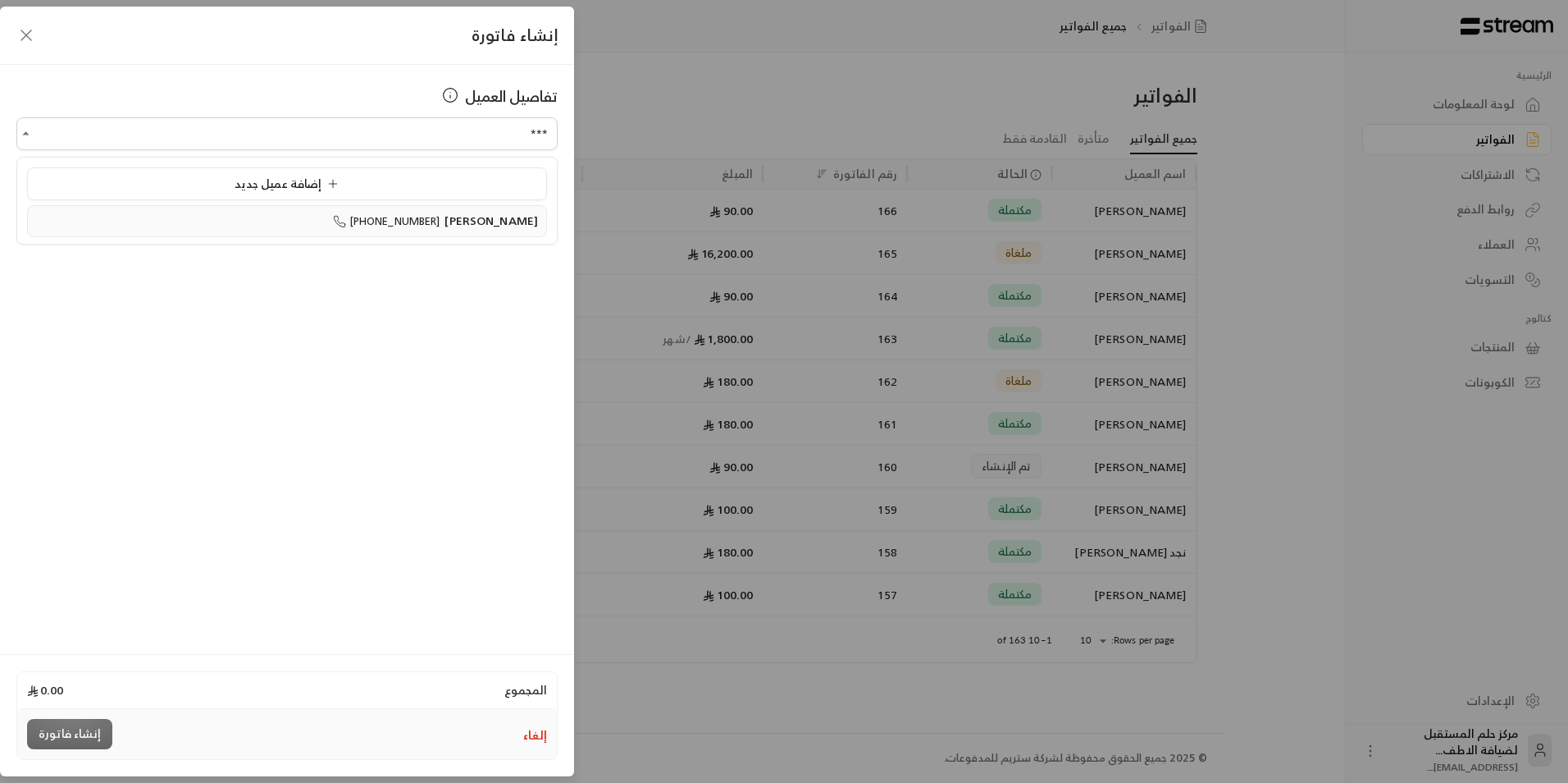
click at [429, 220] on span "[PHONE_NUMBER]" at bounding box center [387, 220] width 108 height 19
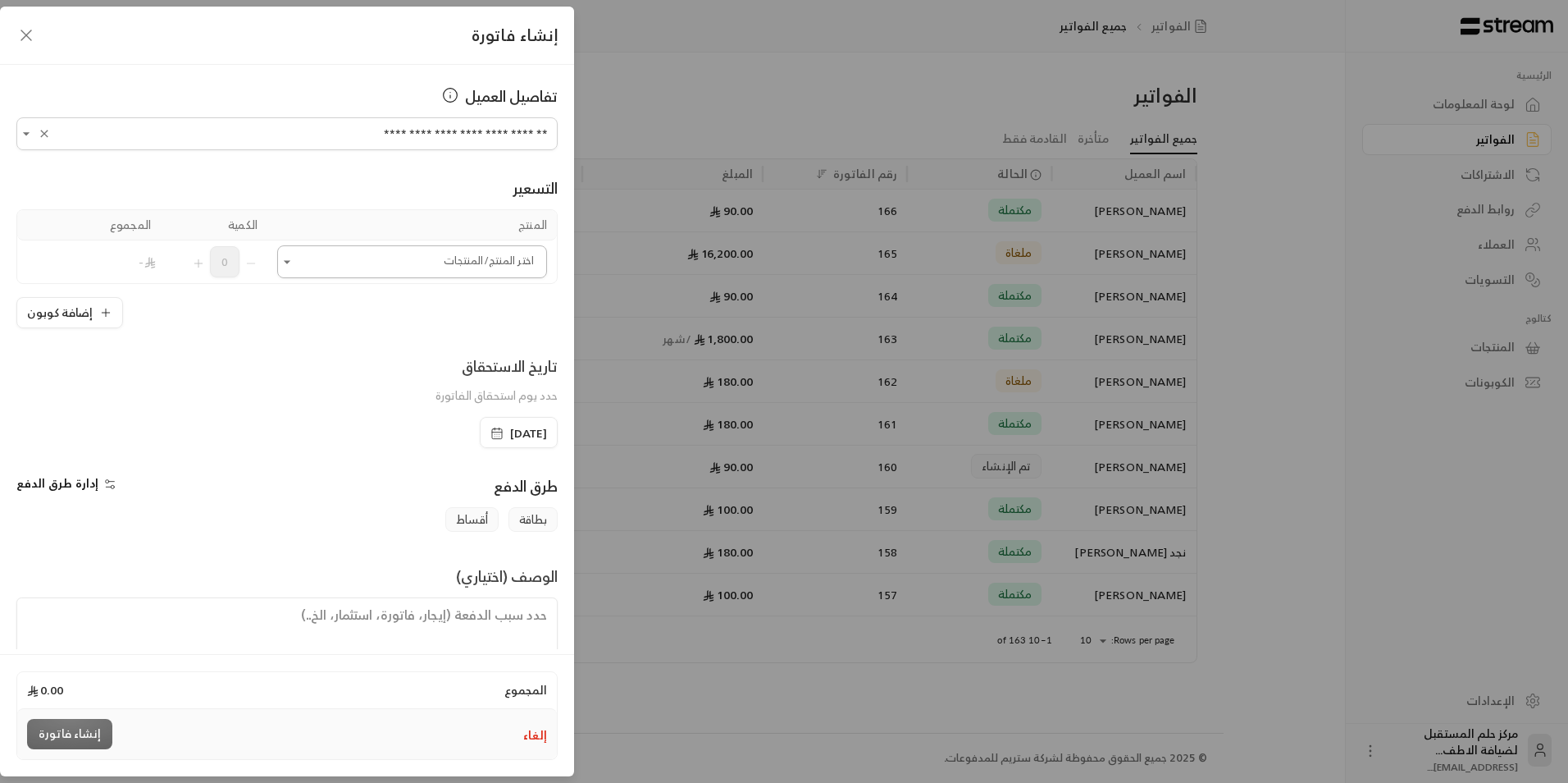
type input "**********"
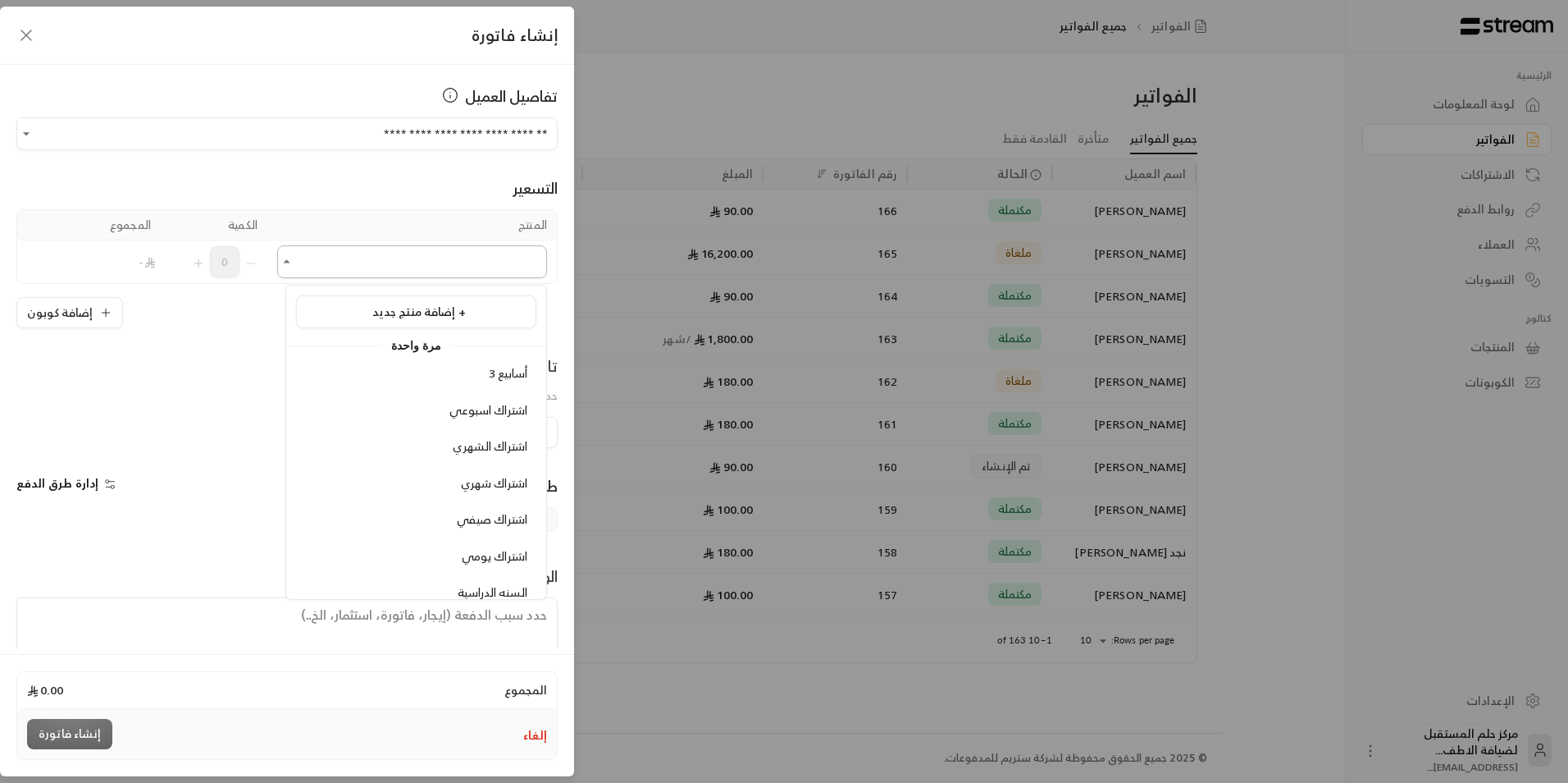
click at [471, 261] on input "اختر العميل" at bounding box center [411, 262] width 270 height 29
click at [500, 318] on div "إضافة منتج جديد +" at bounding box center [415, 312] width 222 height 17
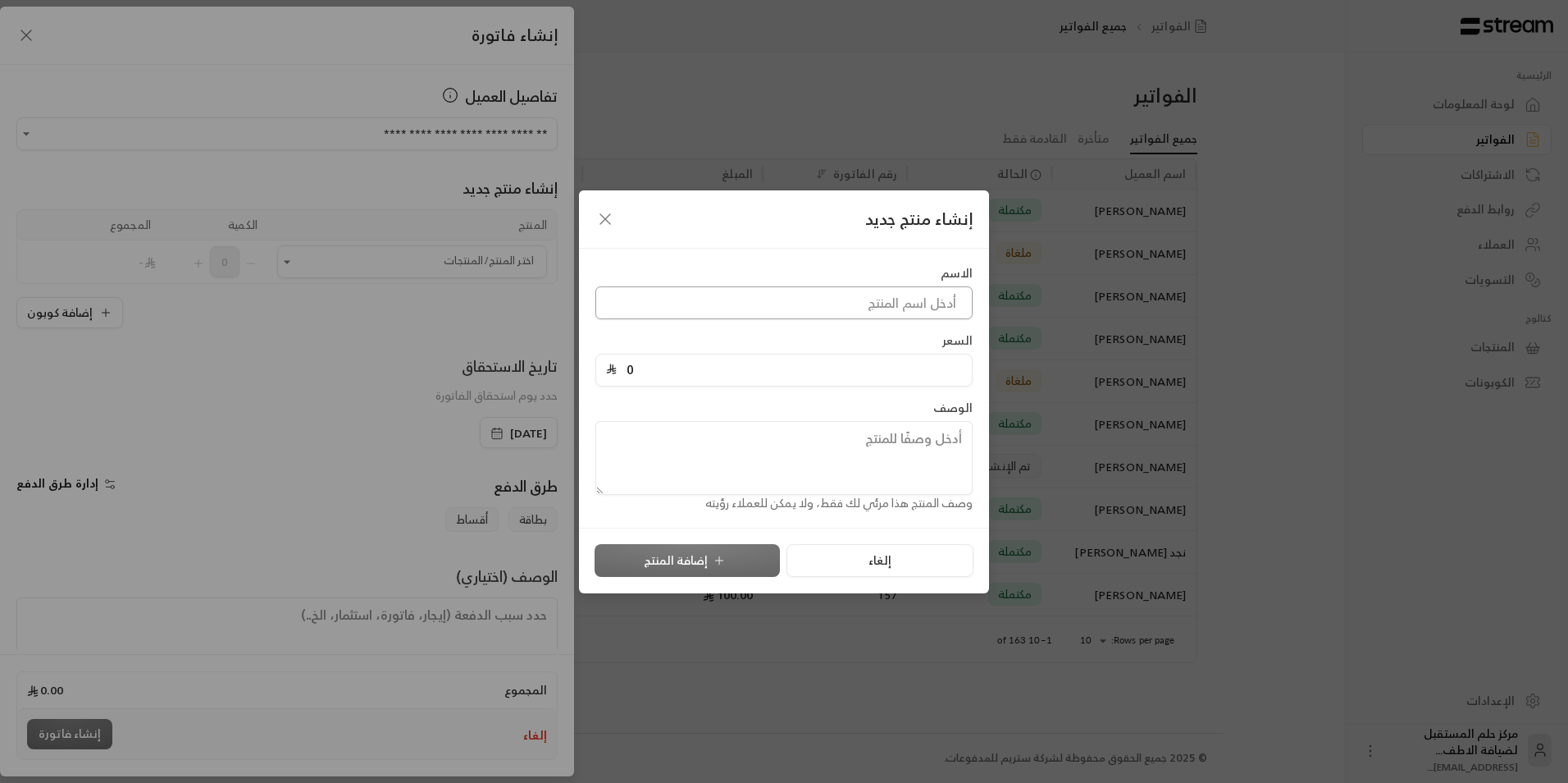
click at [656, 303] on input at bounding box center [784, 302] width 378 height 33
type input "دفعة اولى"
click at [703, 379] on input "0" at bounding box center [789, 370] width 346 height 31
type input "4000"
click at [718, 570] on button "إضافة المنتج" at bounding box center [687, 560] width 185 height 33
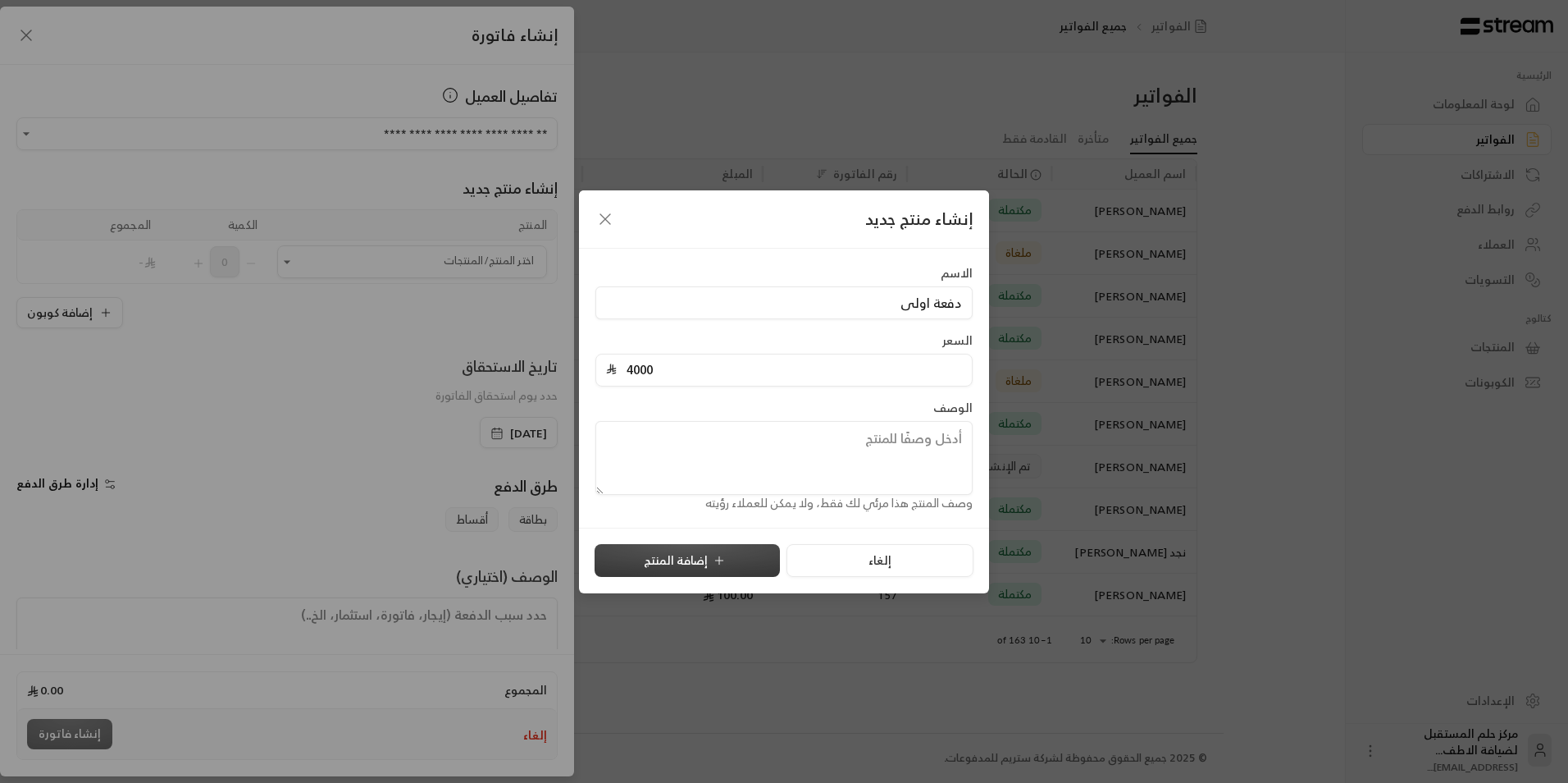
type input "0"
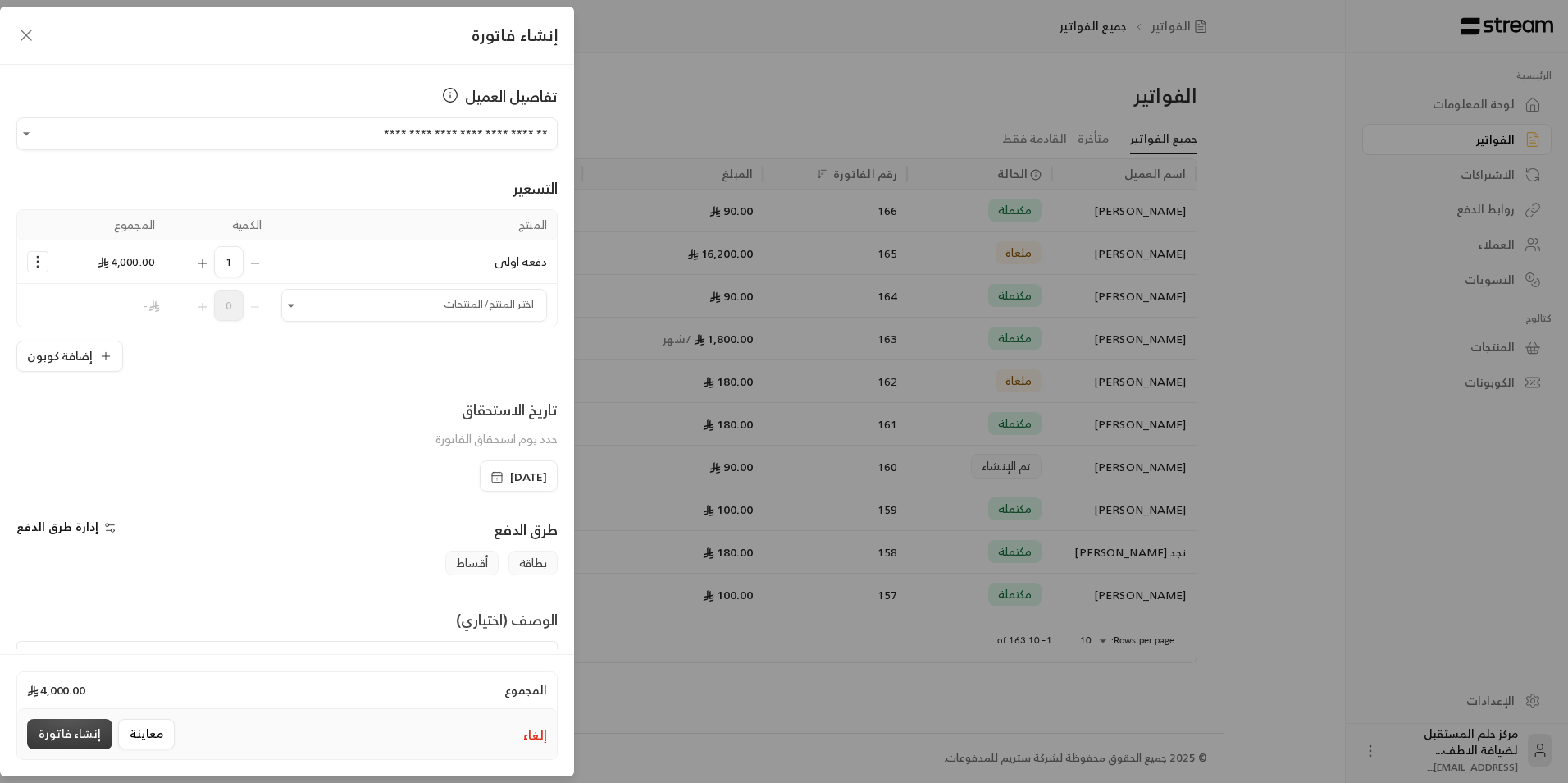
click at [49, 726] on button "إنشاء فاتورة" at bounding box center [70, 733] width 86 height 30
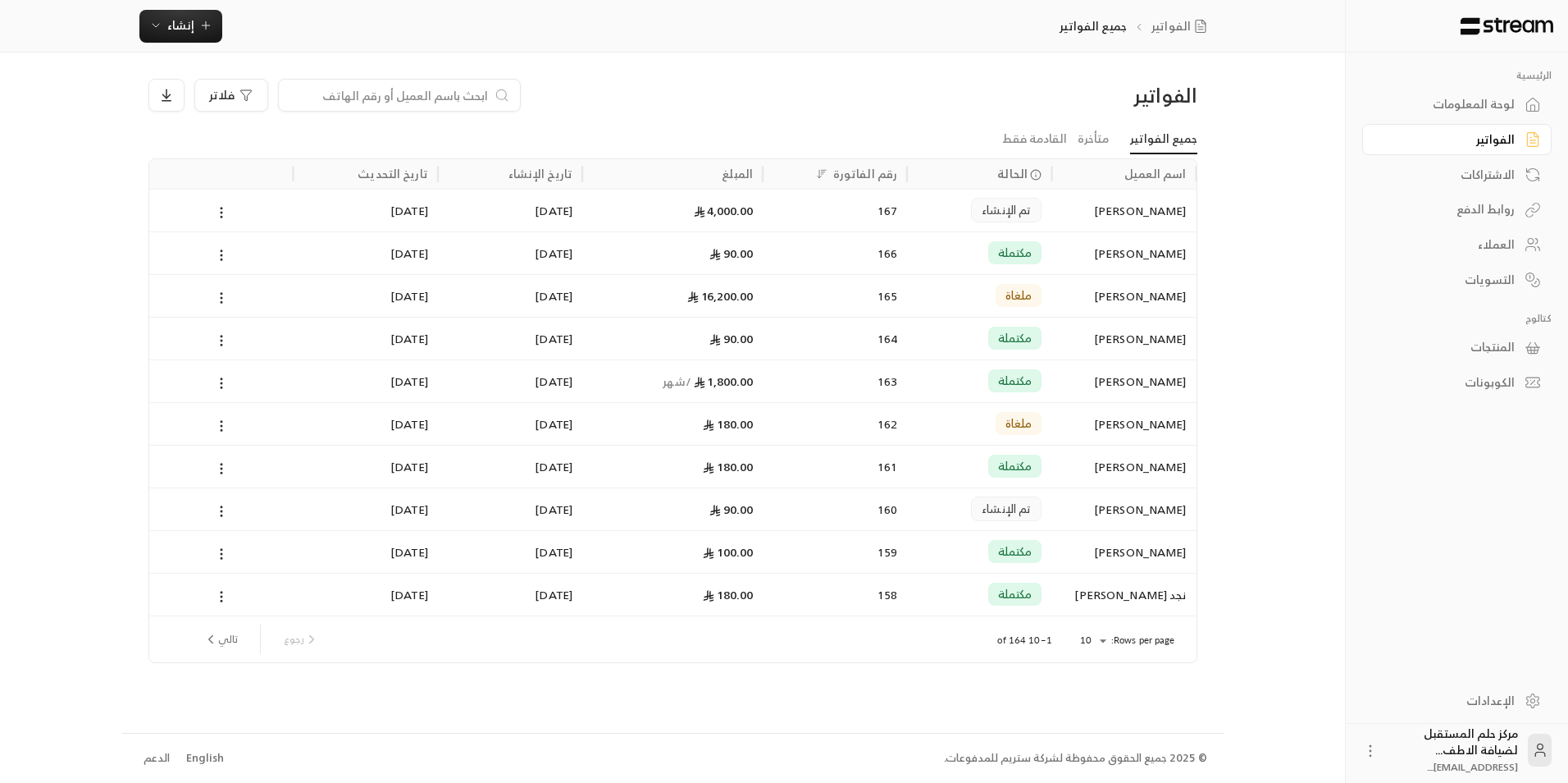
click at [1116, 140] on li "متأخرة" at bounding box center [1093, 139] width 53 height 30
click at [1102, 139] on link "متأخرة" at bounding box center [1093, 139] width 31 height 30
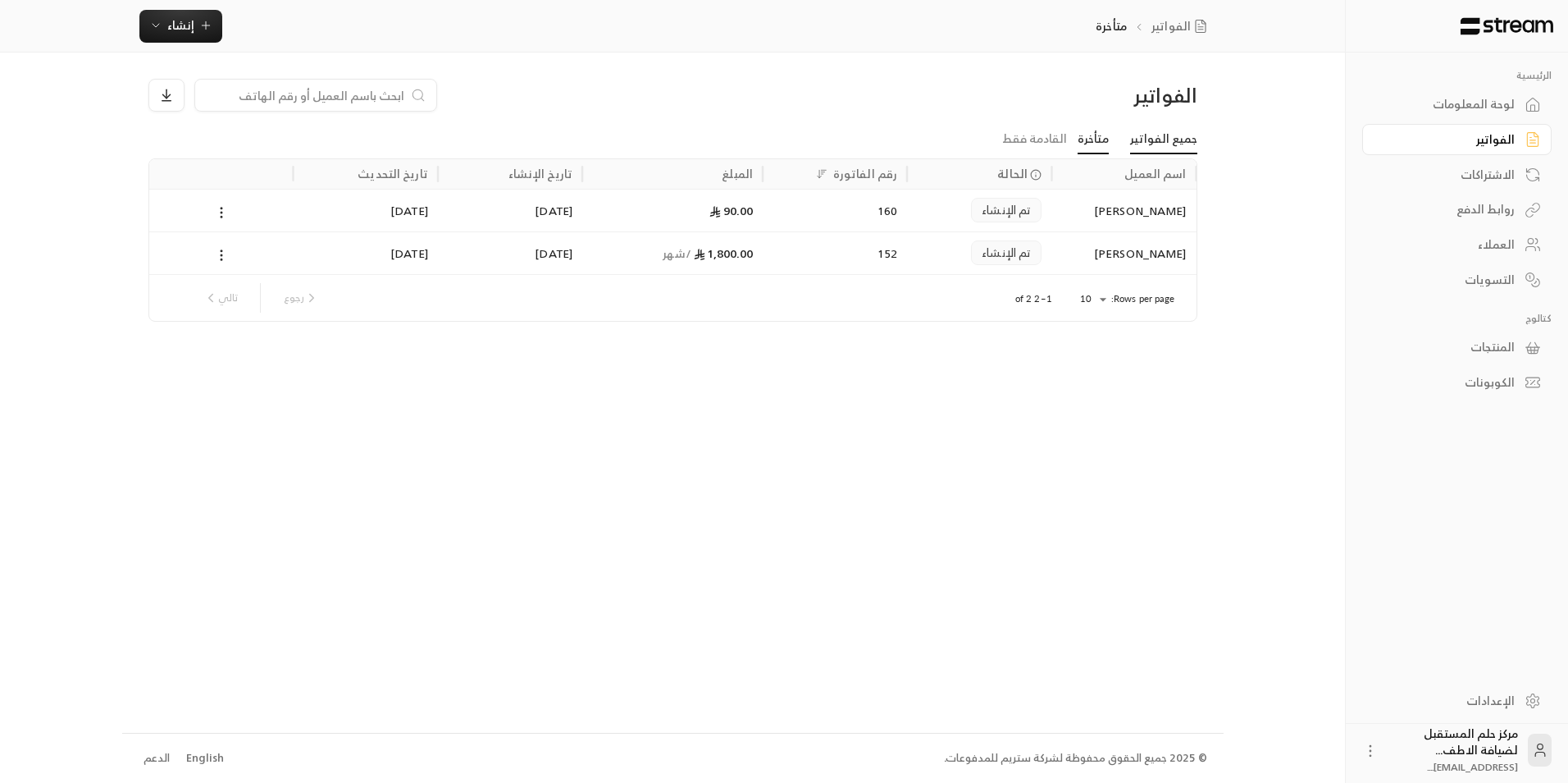
click at [1169, 136] on link "جميع الفواتير" at bounding box center [1165, 139] width 68 height 30
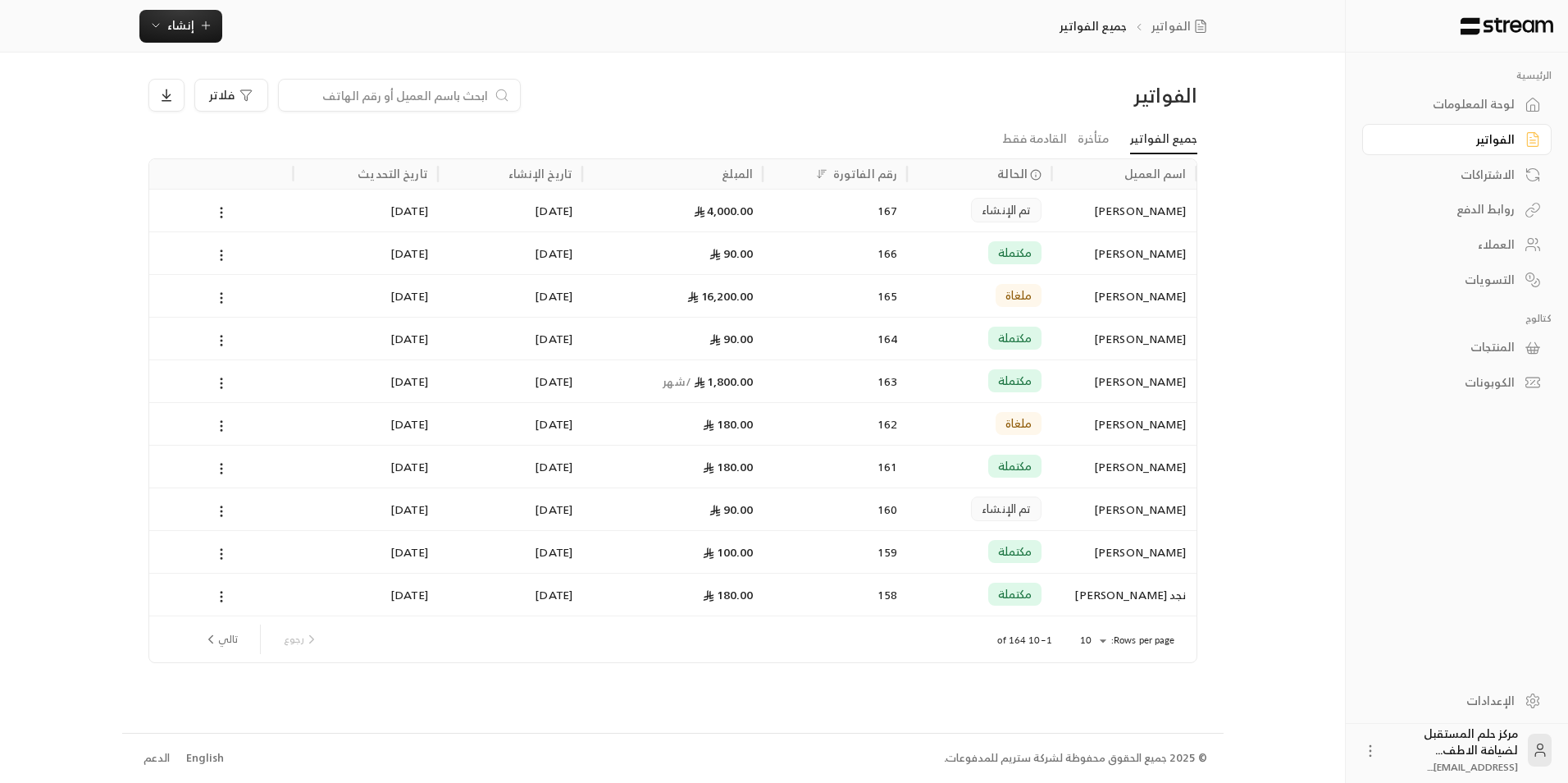
click at [345, 99] on input at bounding box center [389, 95] width 200 height 18
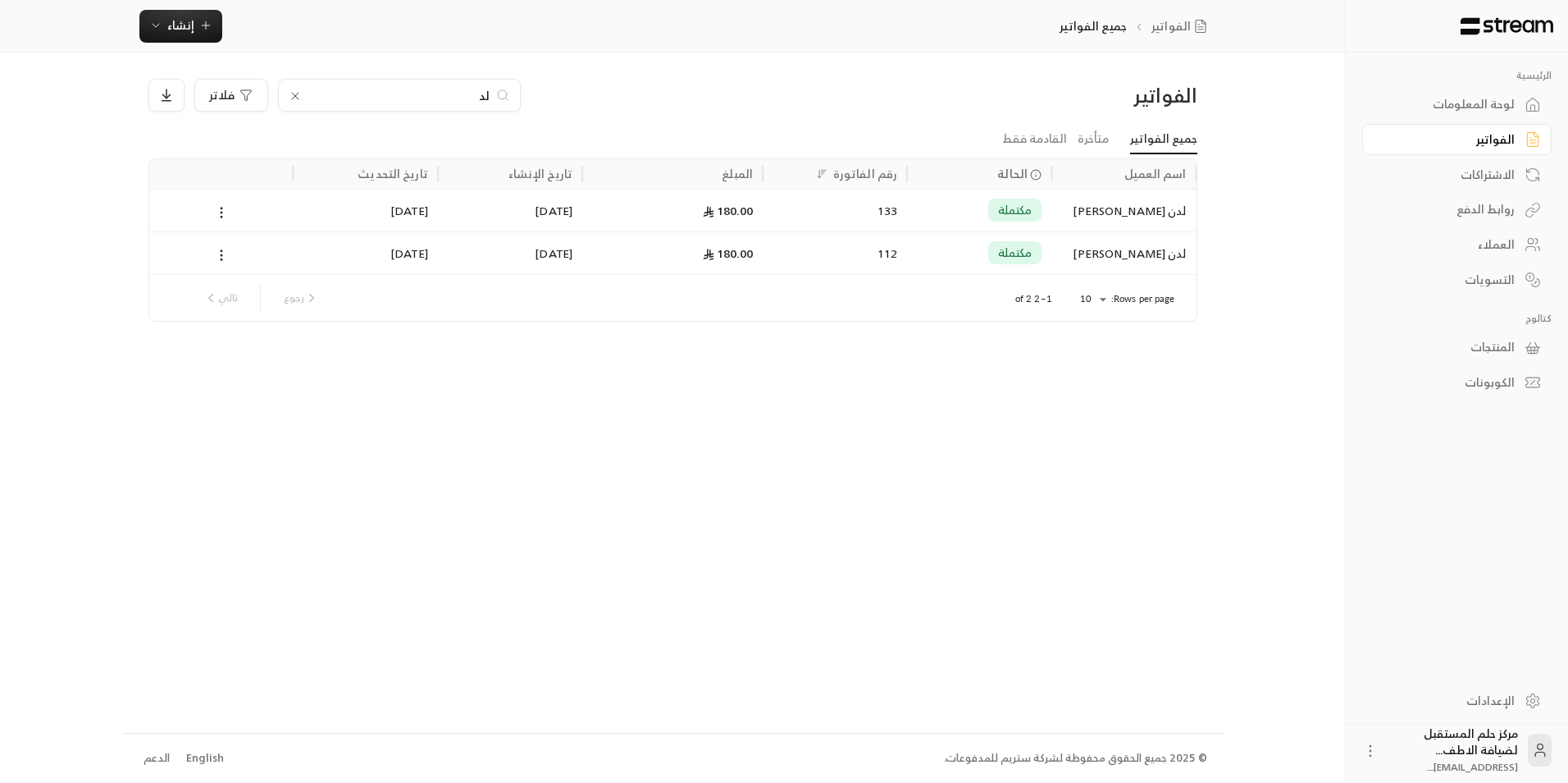
type input "ل"
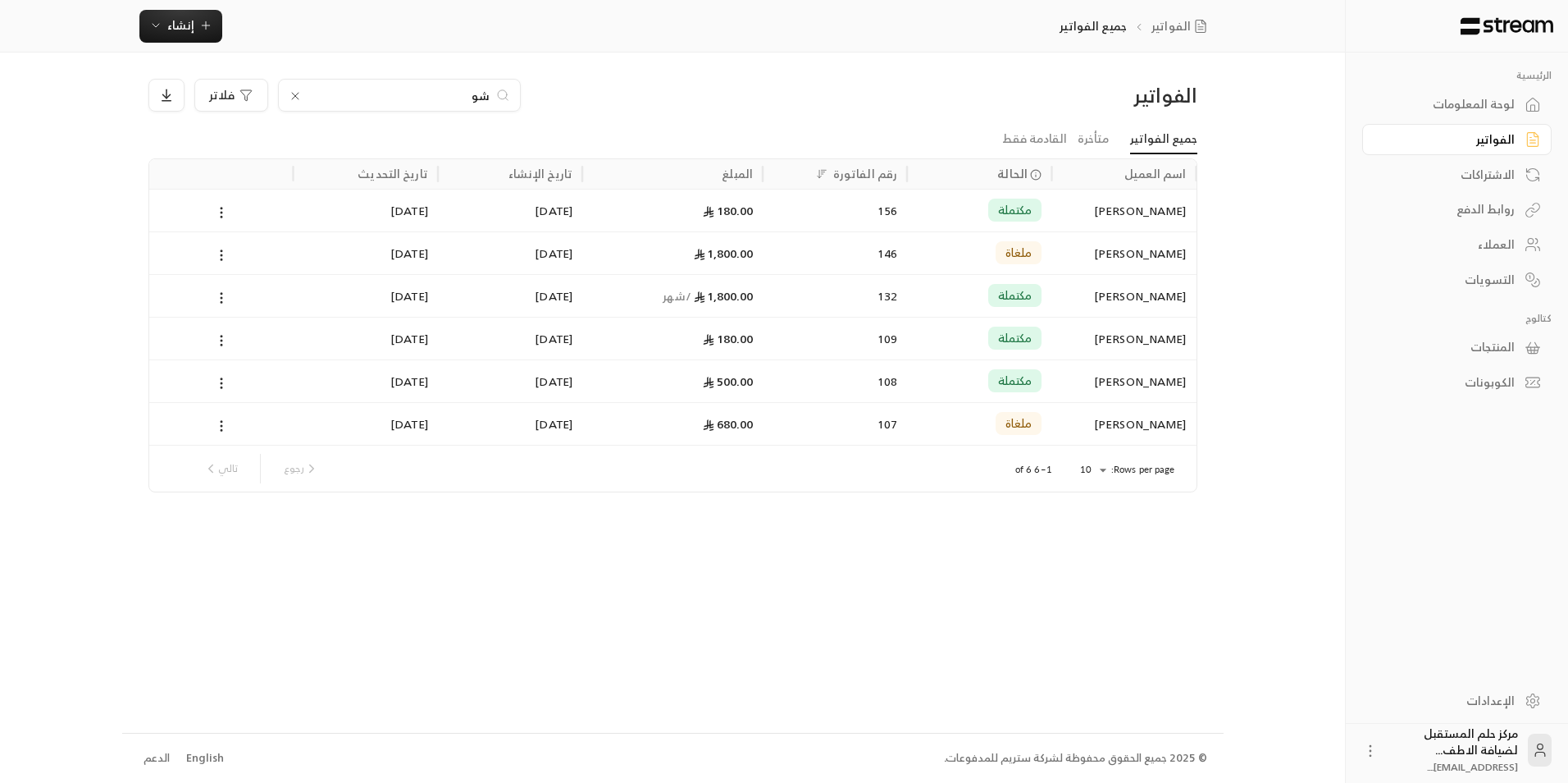
type input "ش"
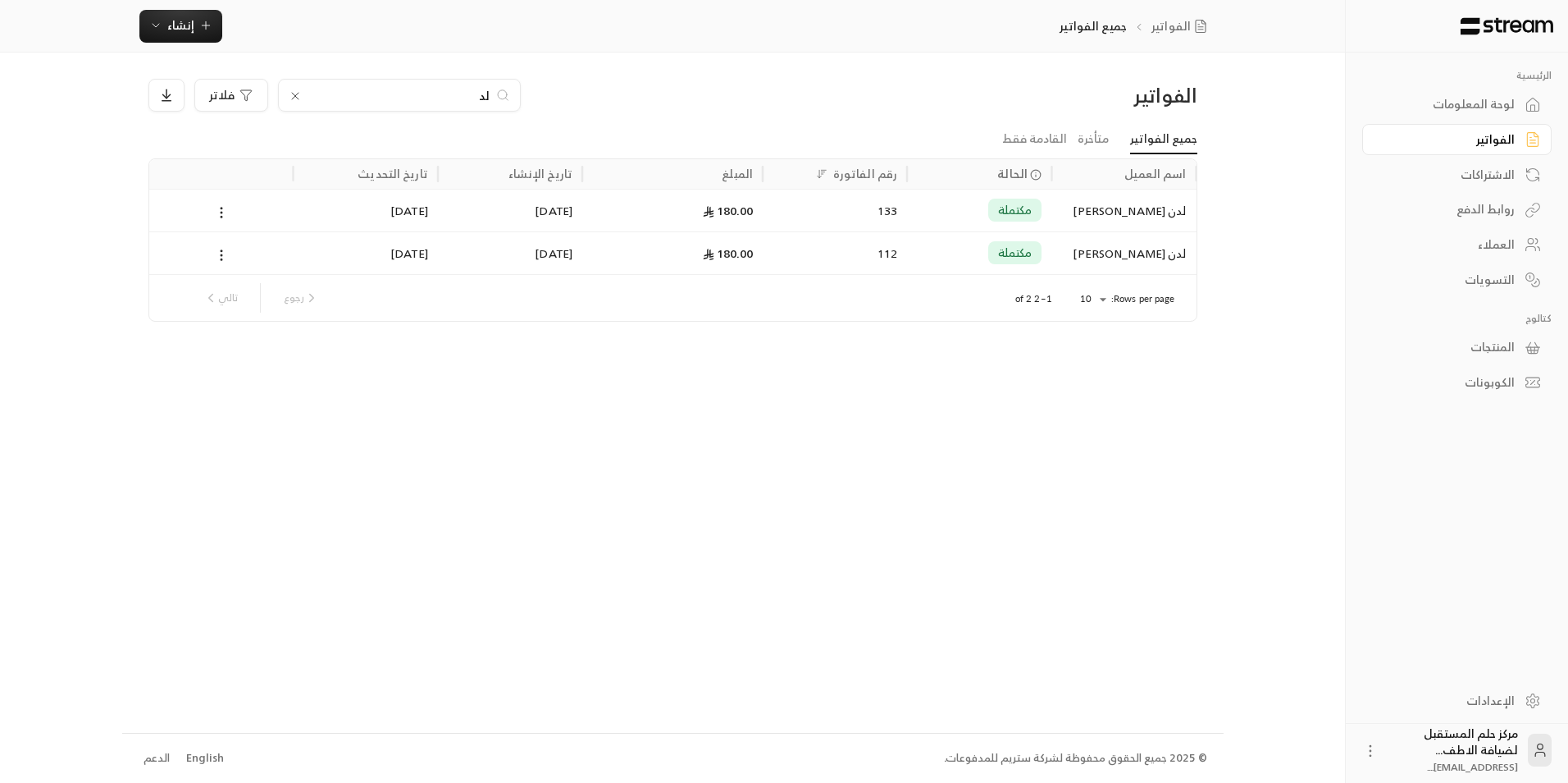
type input "ل"
type input "[PERSON_NAME]"
click at [625, 210] on div "180.00" at bounding box center [672, 210] width 160 height 42
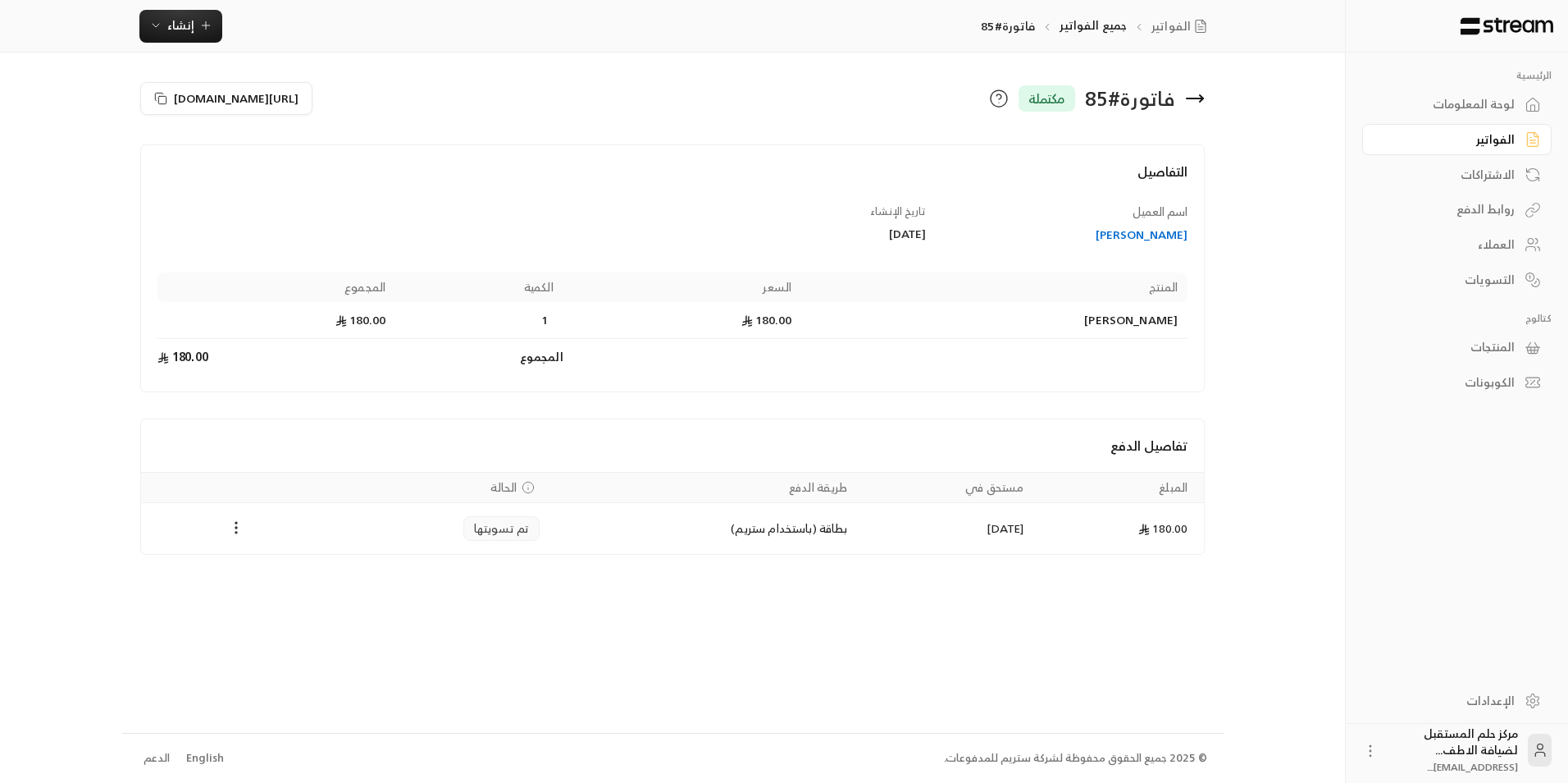
click at [492, 523] on span "تم تسويتها" at bounding box center [502, 528] width 56 height 16
drag, startPoint x: 492, startPoint y: 523, endPoint x: 535, endPoint y: 526, distance: 43.1
click at [535, 526] on td "تم تسويتها" at bounding box center [440, 528] width 217 height 51
click at [1201, 96] on icon at bounding box center [1195, 99] width 20 height 20
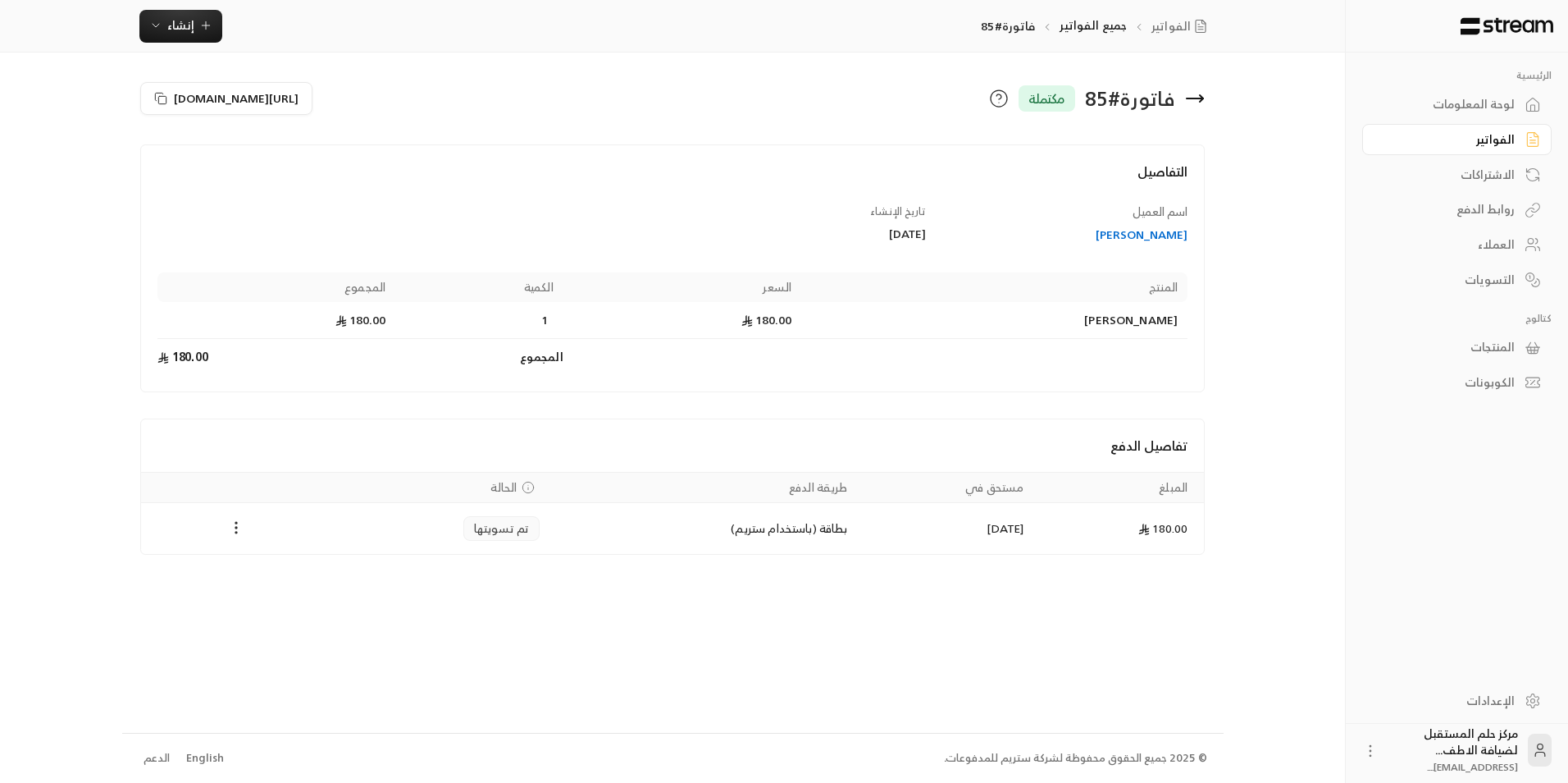
click at [1512, 108] on div "لوحة المعلومات" at bounding box center [1448, 104] width 132 height 16
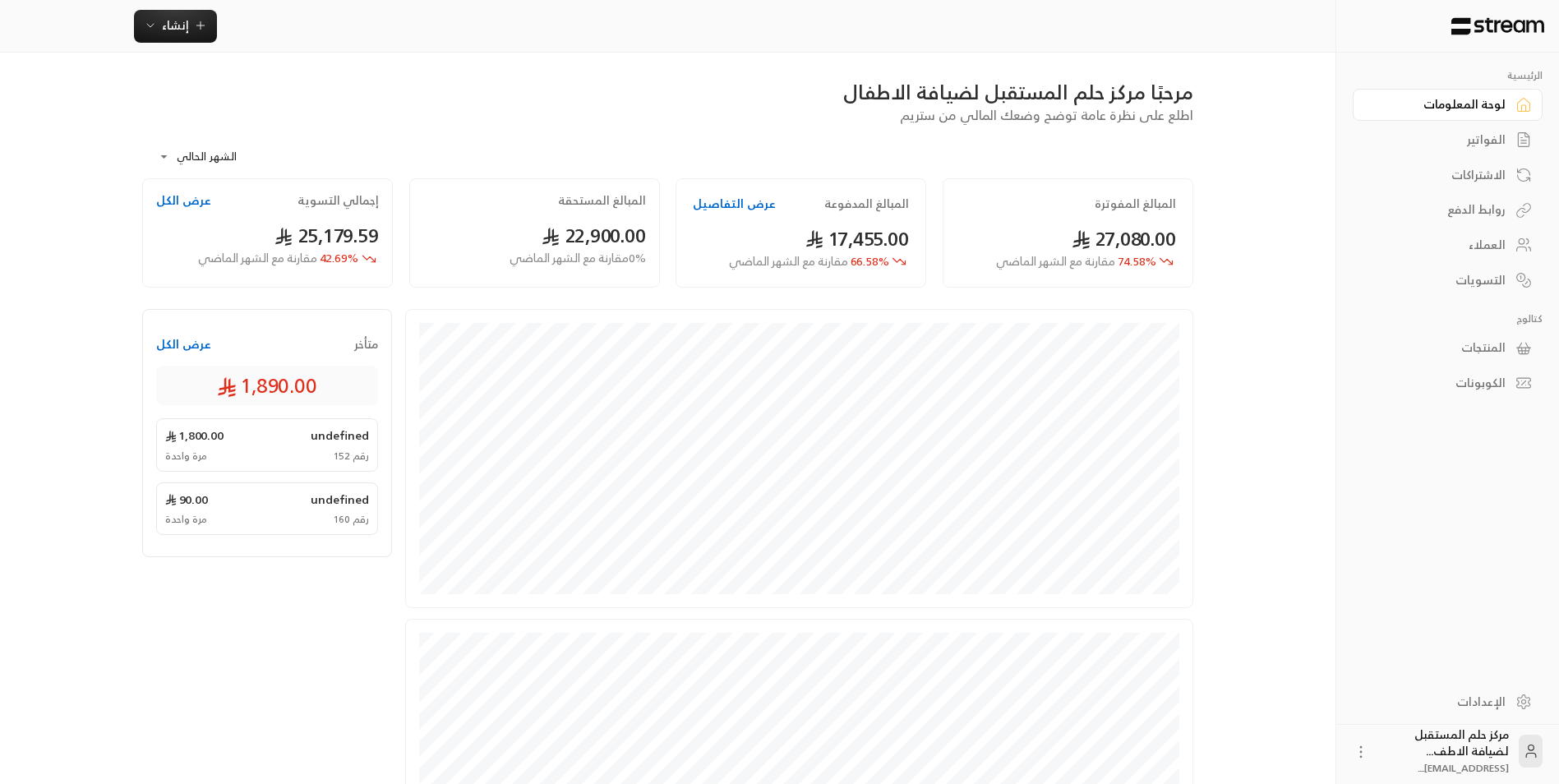
click at [1484, 137] on div "الفواتير" at bounding box center [1439, 140] width 133 height 16
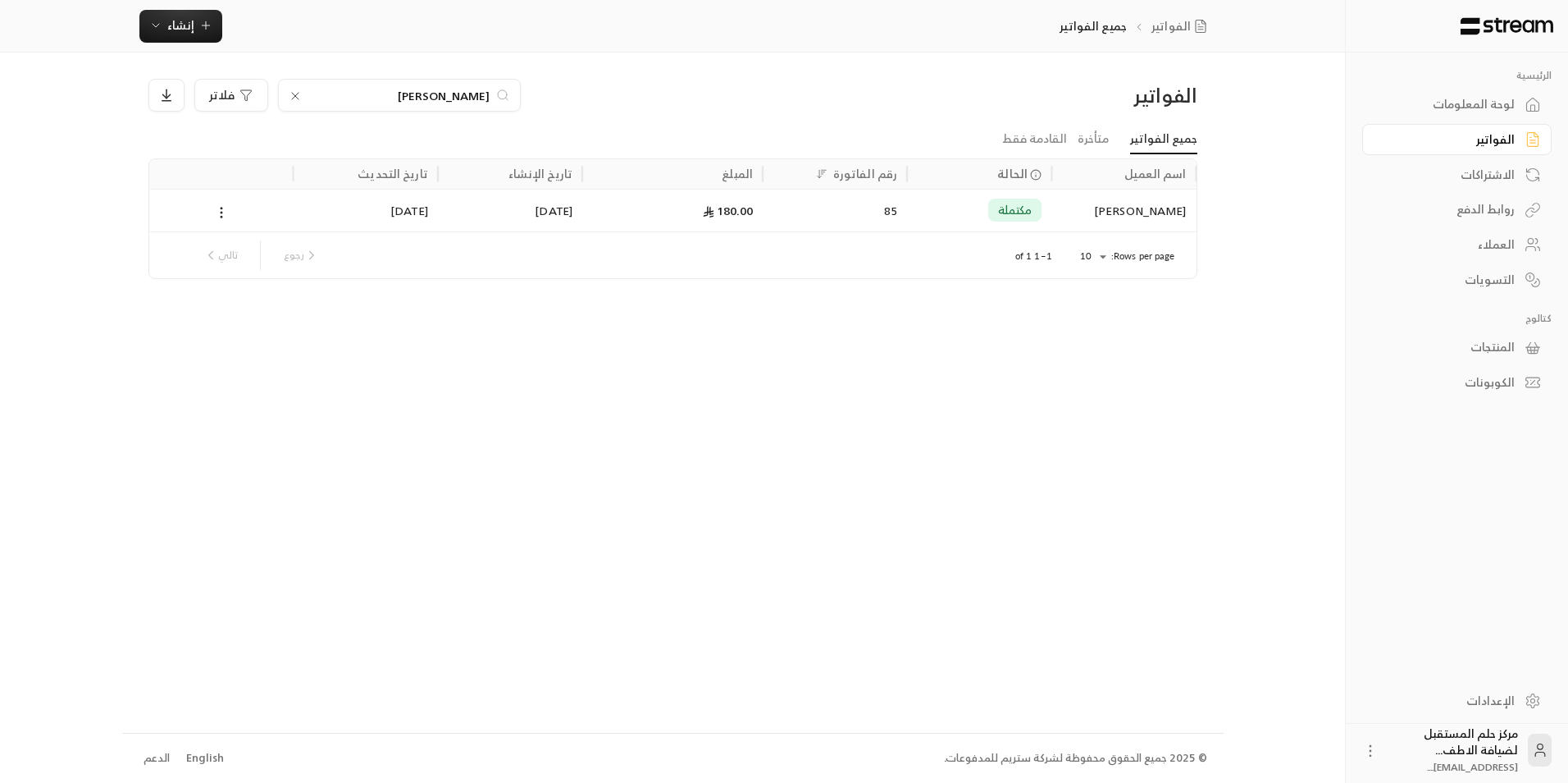
drag, startPoint x: 431, startPoint y: 103, endPoint x: 734, endPoint y: 137, distance: 304.9
click at [734, 137] on div "الفواتير [PERSON_NAME] فلاتر جميع الفواتير متأخرة القادمة فقط اسم العميل الحالة…" at bounding box center [672, 178] width 1049 height 200
type input "ج"
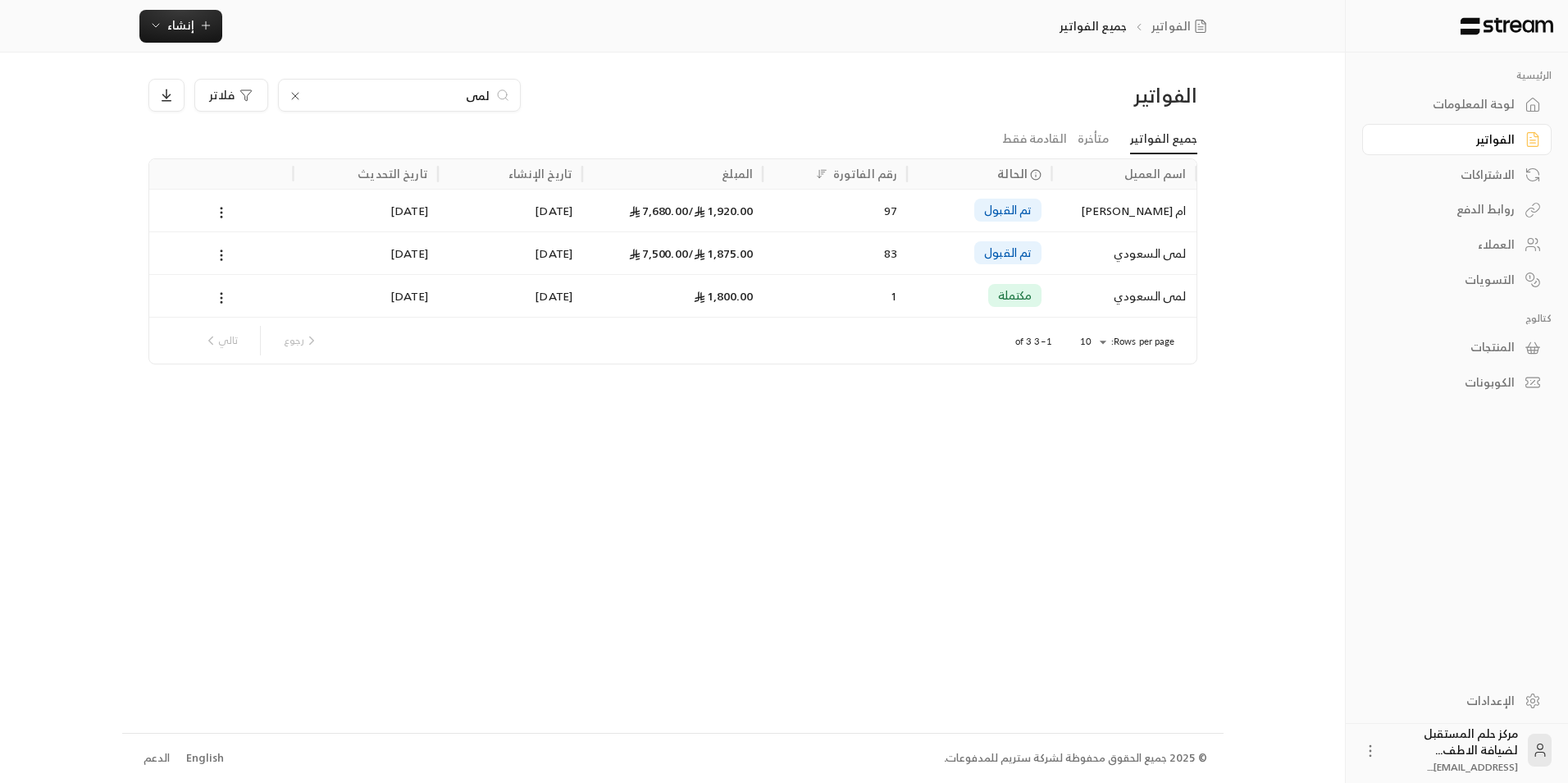
drag, startPoint x: 403, startPoint y: 100, endPoint x: 638, endPoint y: 129, distance: 236.8
click at [645, 124] on div "الفواتير لمى فلاتر" at bounding box center [673, 102] width 1066 height 46
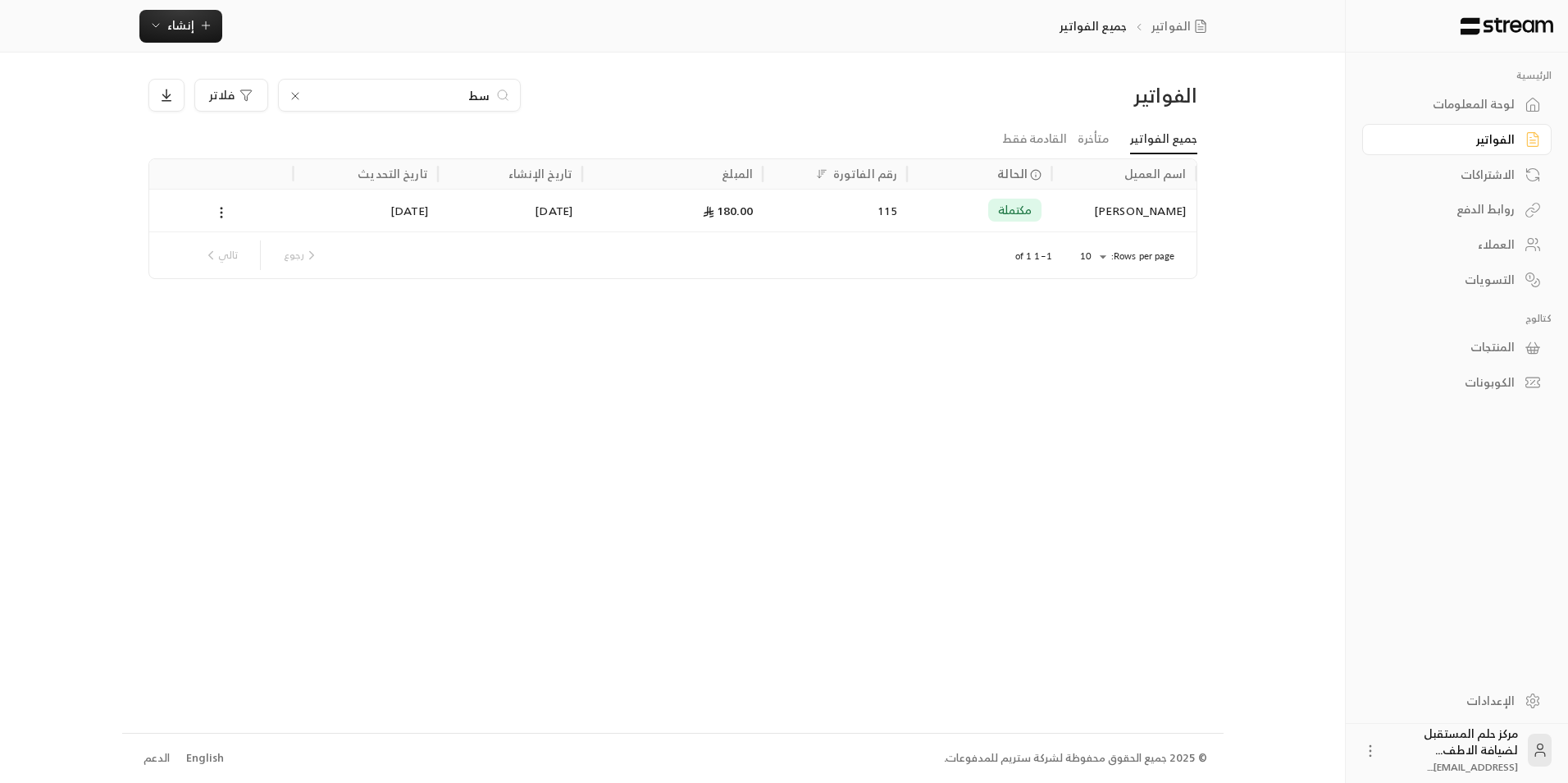
type input "س"
type input "اسيل"
drag, startPoint x: 448, startPoint y: 79, endPoint x: 579, endPoint y: 71, distance: 131.2
click at [579, 71] on div "الفواتير اسيل فلاتر جميع الفواتير متأخرة القادمة فقط اسم العميل الحالة رقم الفا…" at bounding box center [673, 392] width 1102 height 679
drag, startPoint x: 460, startPoint y: 97, endPoint x: 555, endPoint y: 110, distance: 95.9
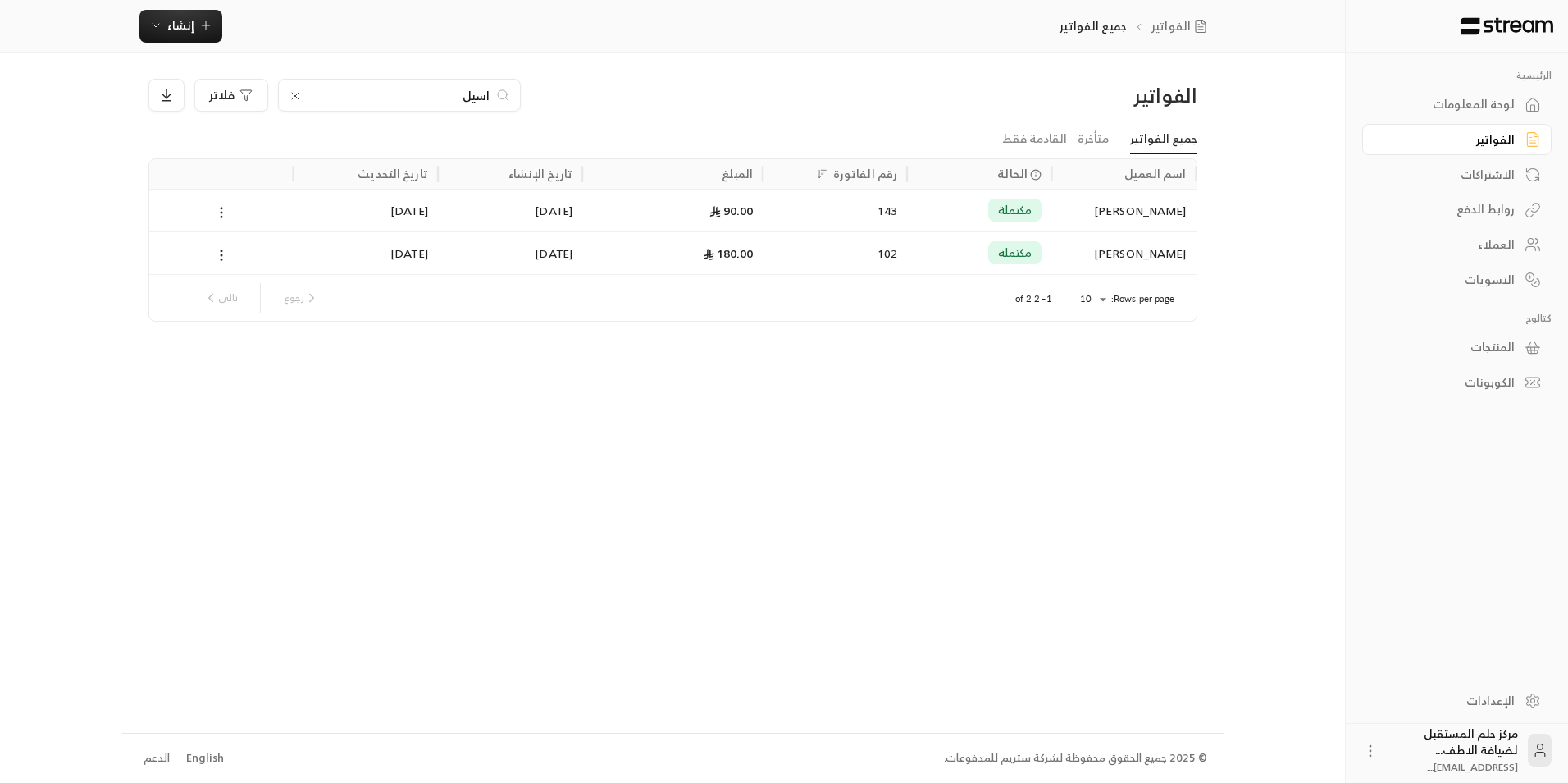
click at [555, 110] on div "اسيل فلاتر" at bounding box center [540, 95] width 783 height 33
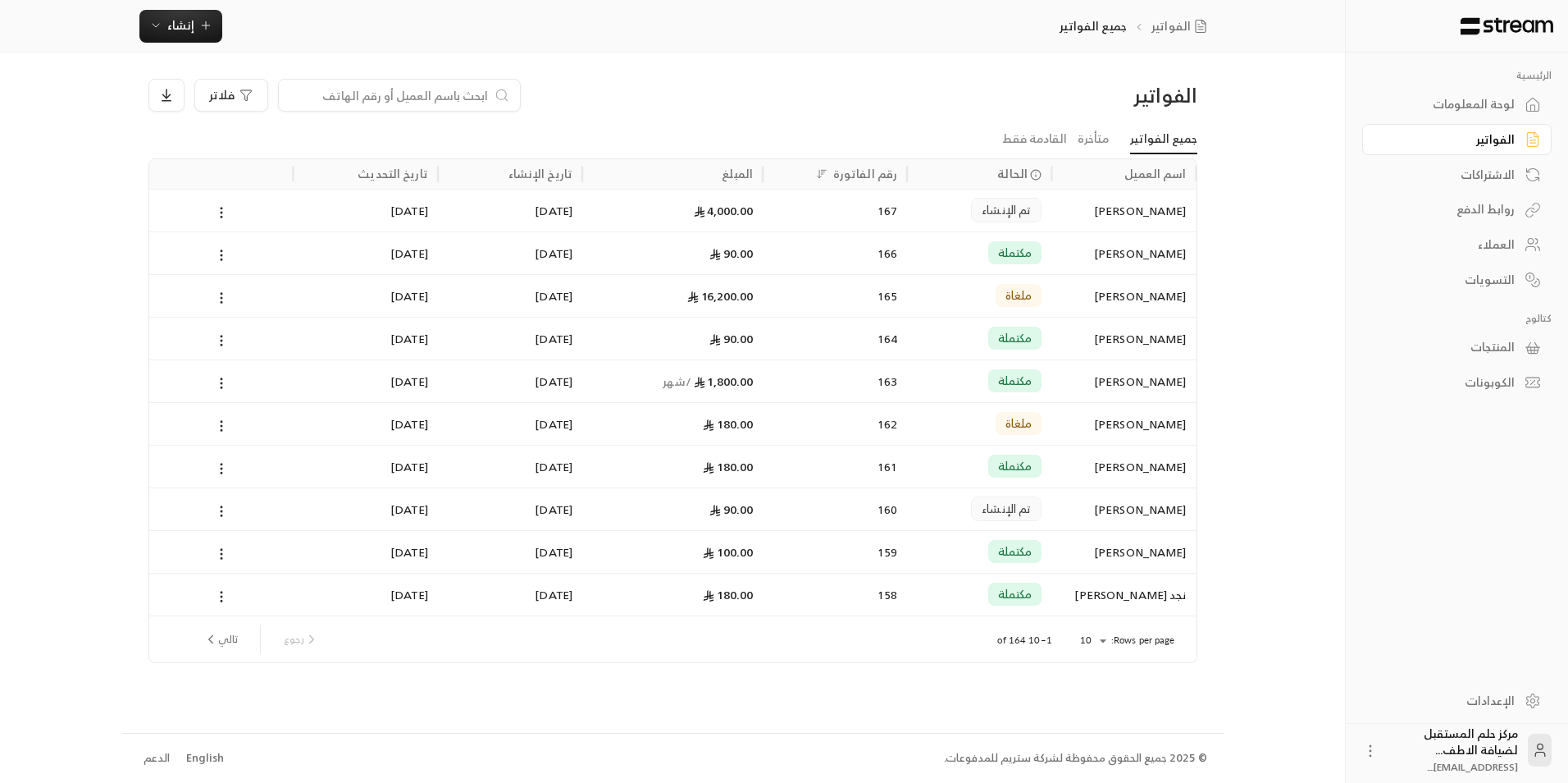
click at [447, 96] on input at bounding box center [389, 95] width 200 height 18
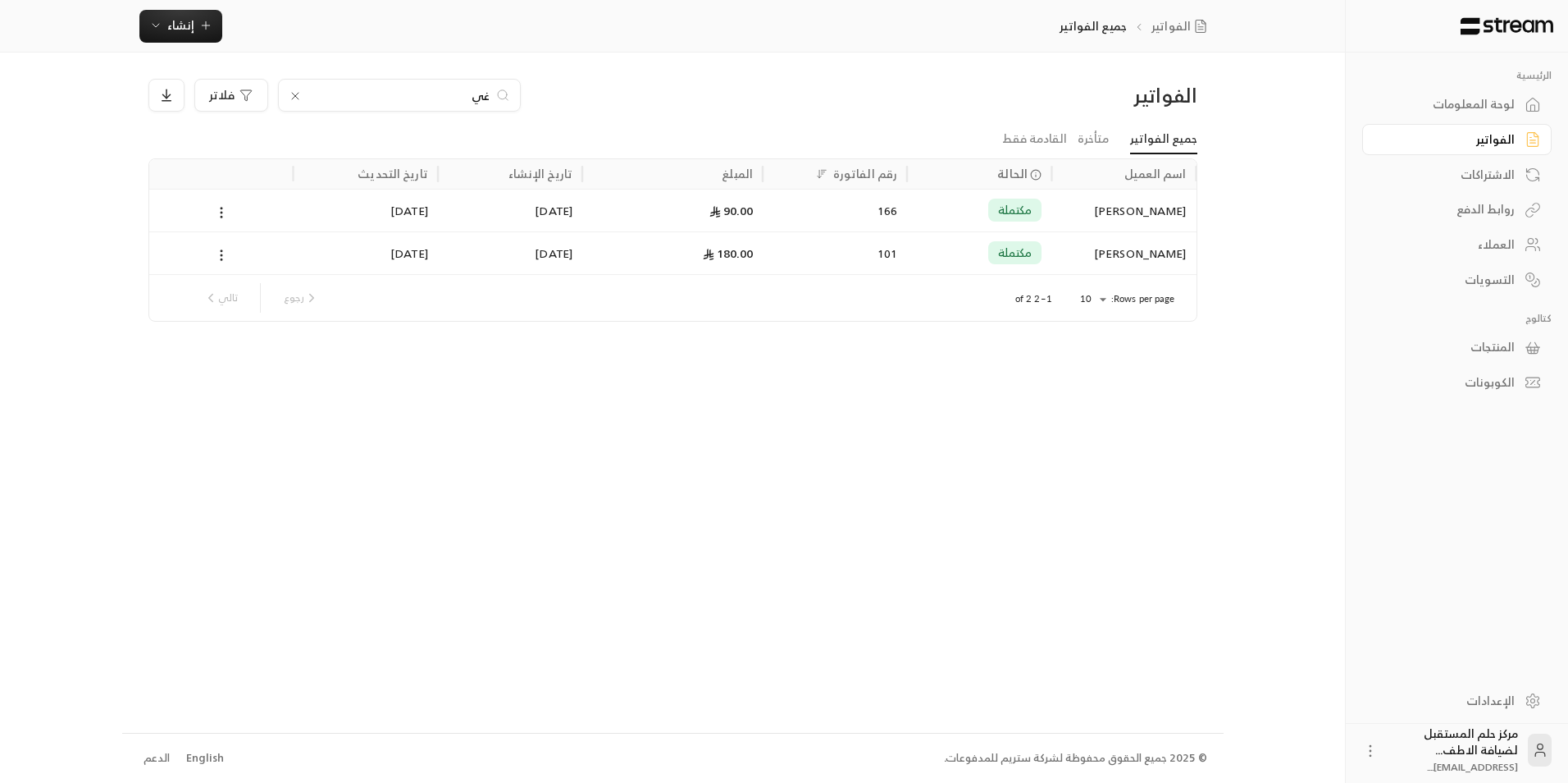
type input "غ"
type input "ح"
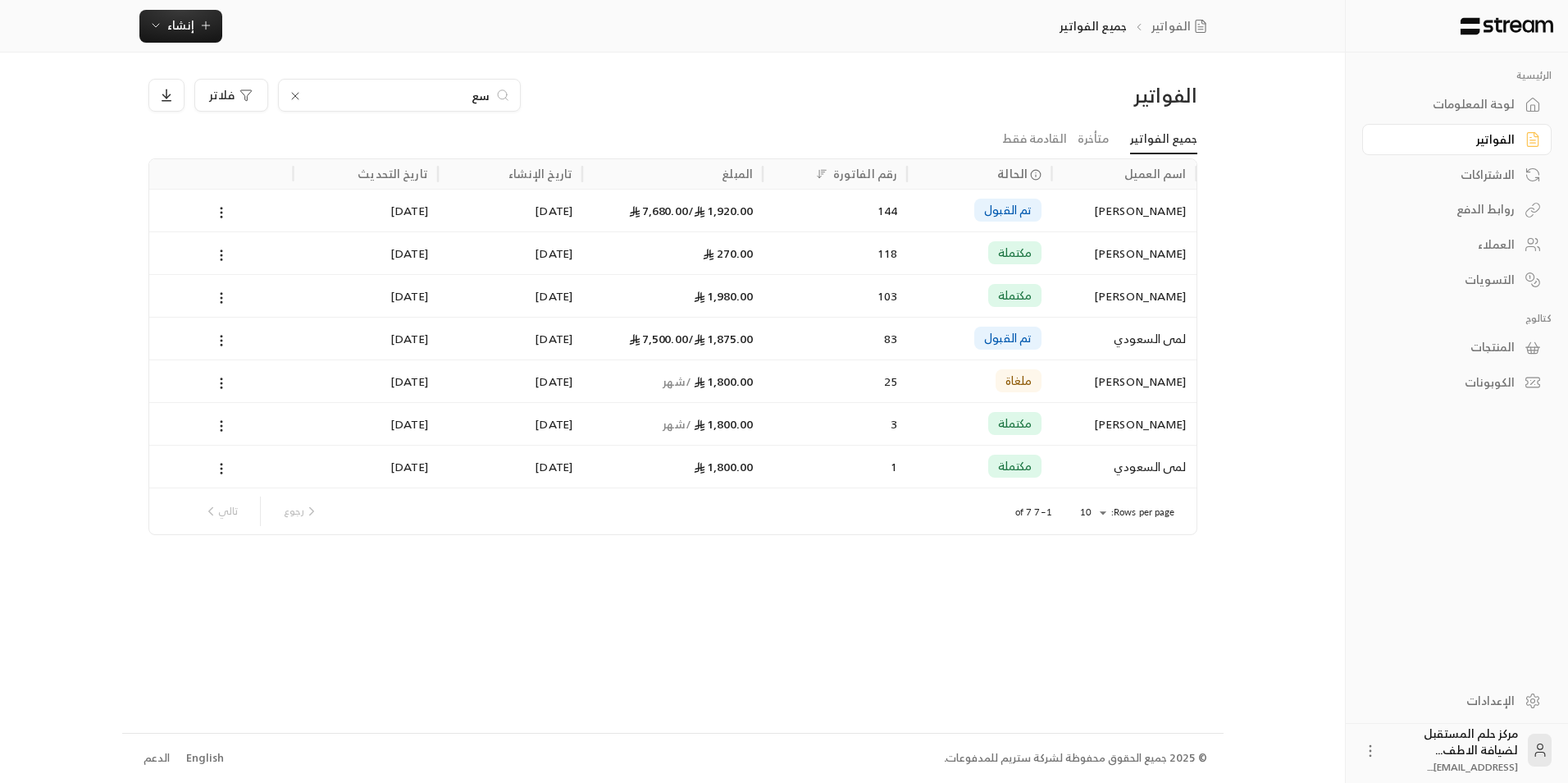
type input "س"
type input "ع"
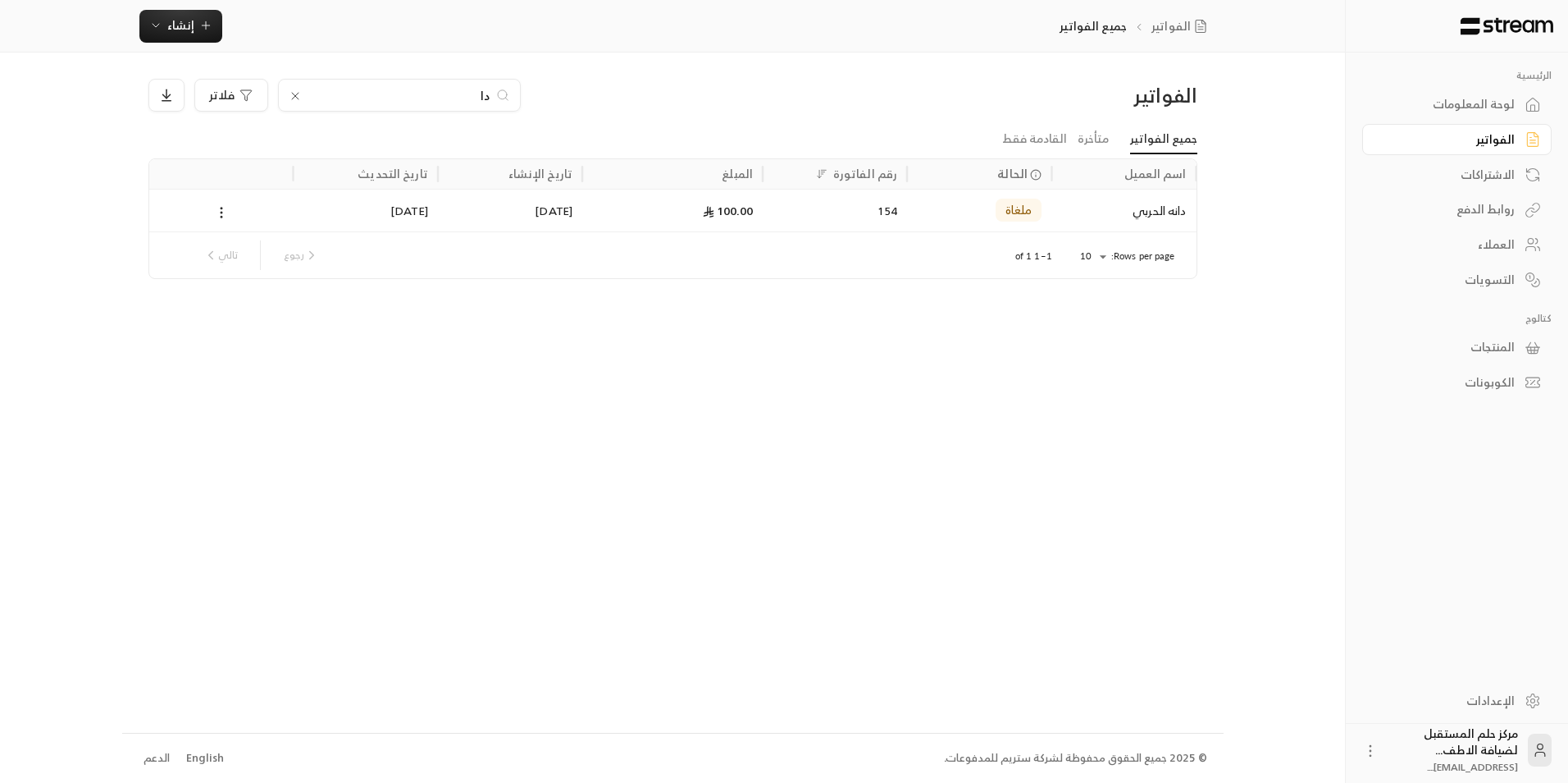
type input "د"
type input "ن"
type input "مالك"
click at [304, 88] on div "مالك" at bounding box center [399, 95] width 243 height 33
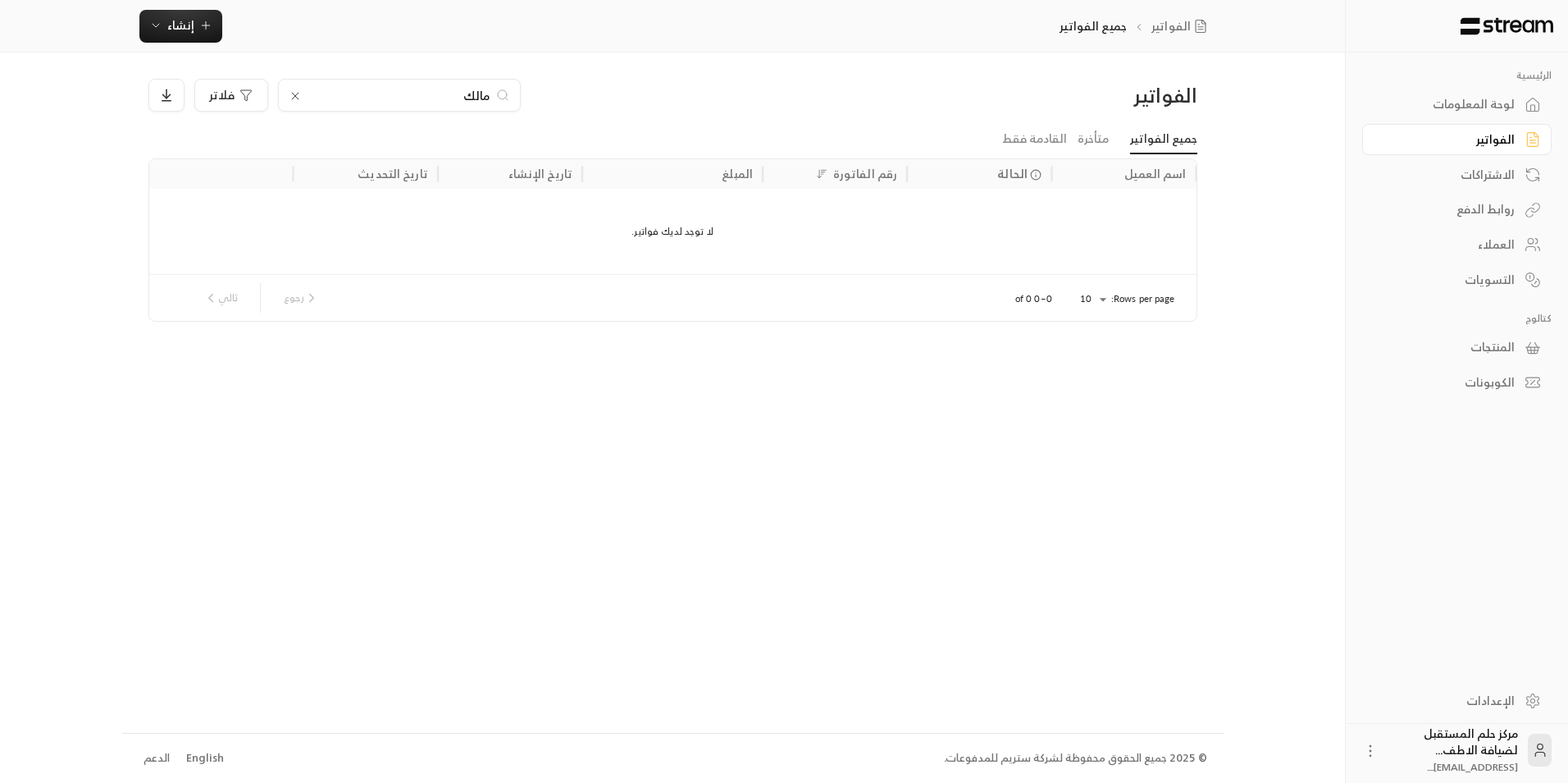
click at [304, 97] on div "مالك" at bounding box center [399, 95] width 243 height 33
click at [296, 100] on icon at bounding box center [295, 96] width 13 height 13
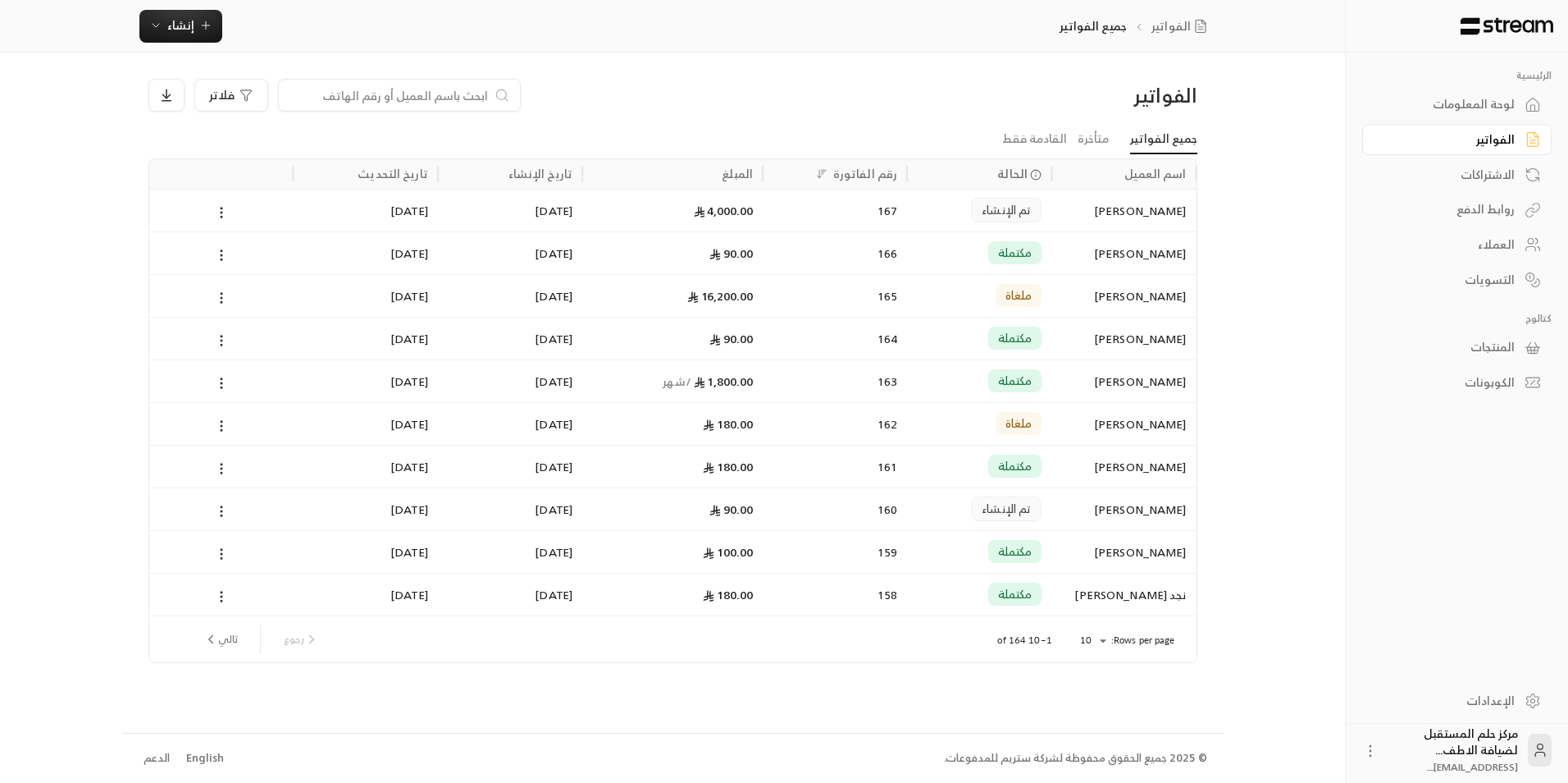
click at [1228, 333] on div "الرئيسية لوحة المعلومات الفواتير الاشتراكات روابط الدفع العملاء التسويات كتالوج…" at bounding box center [785, 392] width 1325 height 783
click at [389, 96] on input at bounding box center [389, 95] width 200 height 18
click at [1225, 412] on div "الرئيسية لوحة المعلومات الفواتير الاشتراكات روابط الدفع العملاء التسويات كتالوج…" at bounding box center [785, 392] width 1325 height 783
click at [1093, 641] on body "الرئيسية لوحة المعلومات الفواتير الاشتراكات روابط الدفع العملاء التسويات كتالوج…" at bounding box center [784, 392] width 1568 height 783
click at [1089, 749] on li "100" at bounding box center [1093, 749] width 46 height 26
